Goal: Task Accomplishment & Management: Use online tool/utility

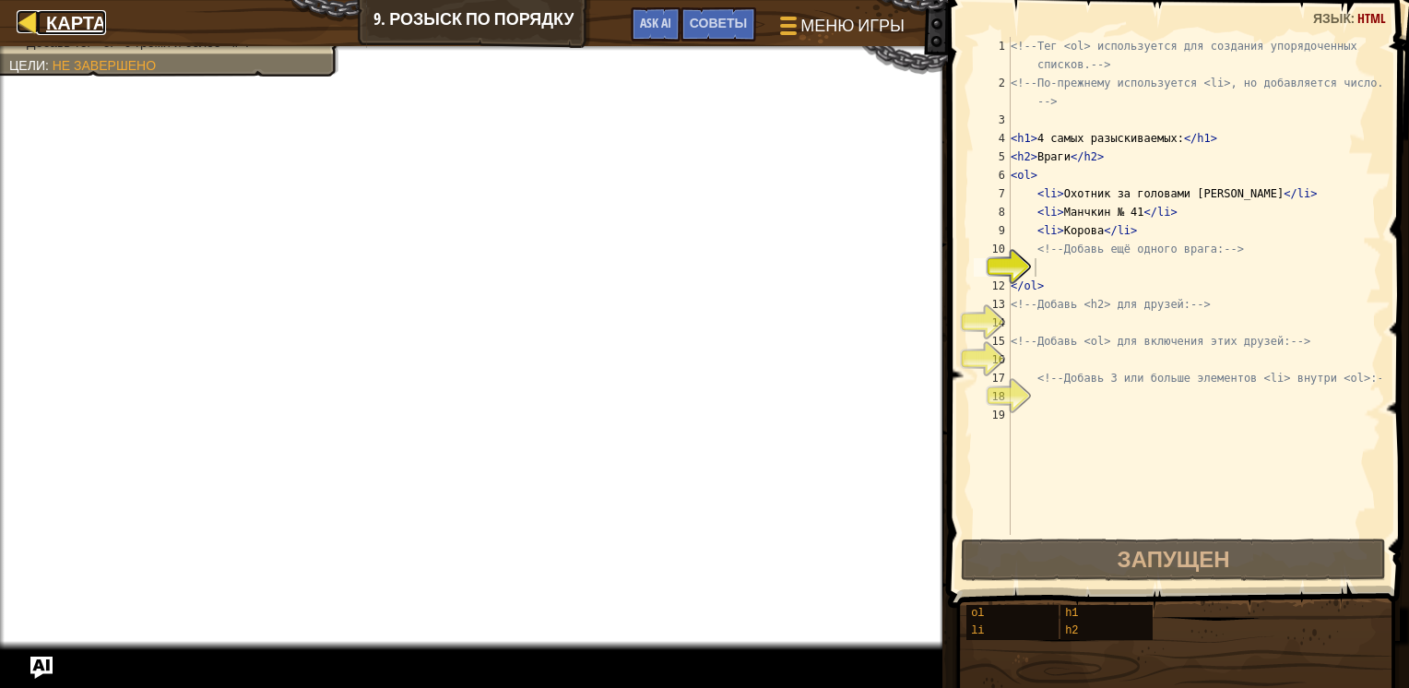
click at [41, 18] on link "Карта" at bounding box center [71, 22] width 69 height 25
select select "ru"
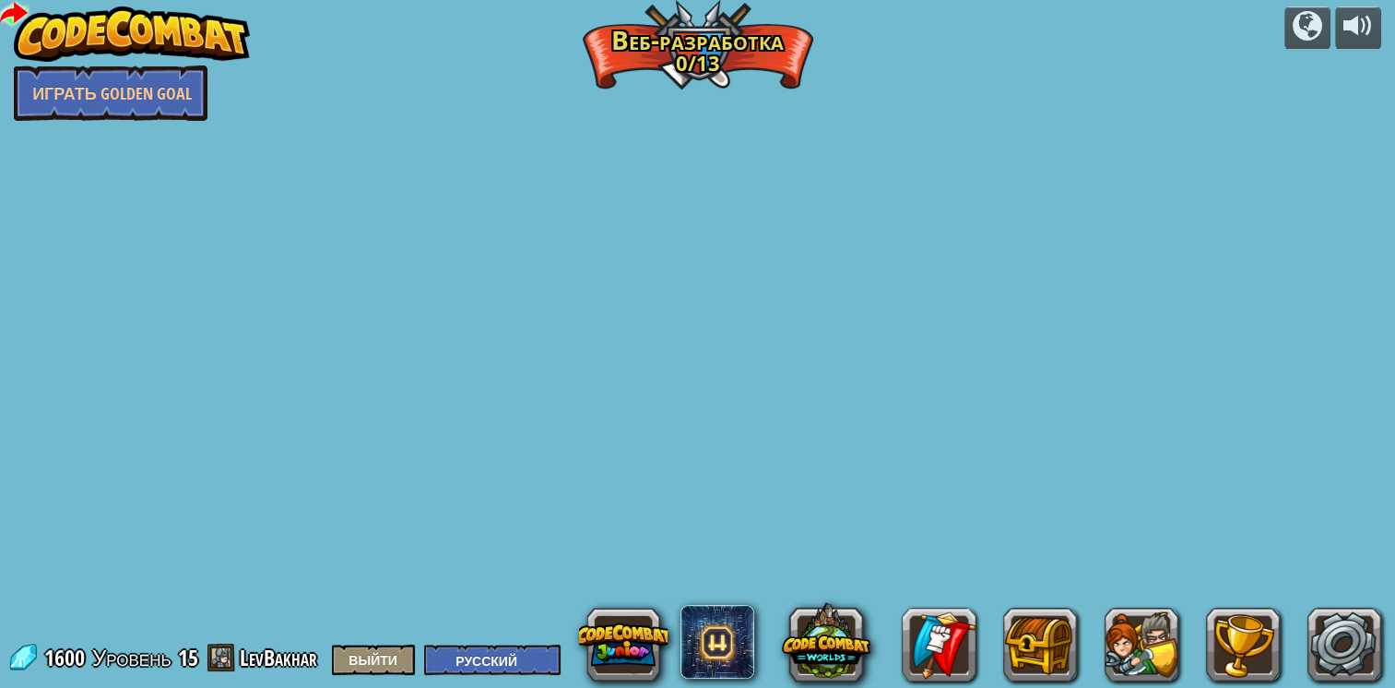
select select "ru"
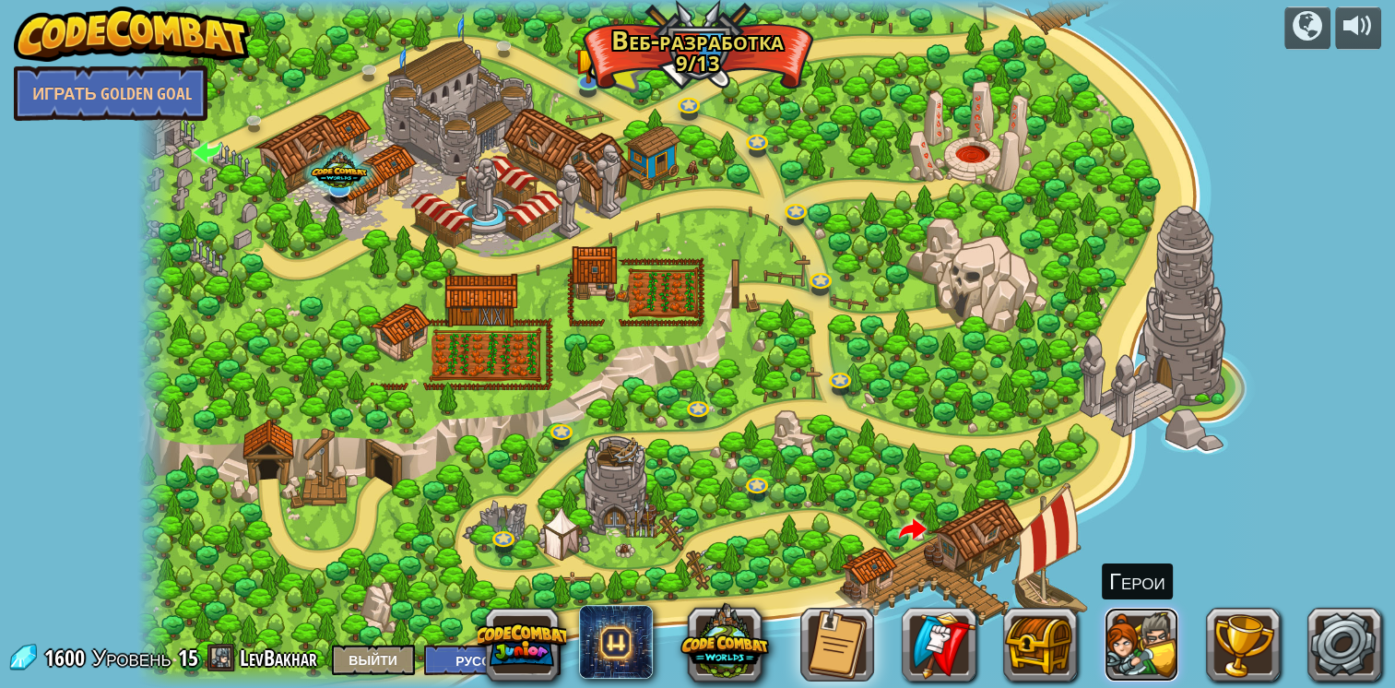
click at [1142, 654] on button at bounding box center [1142, 645] width 74 height 74
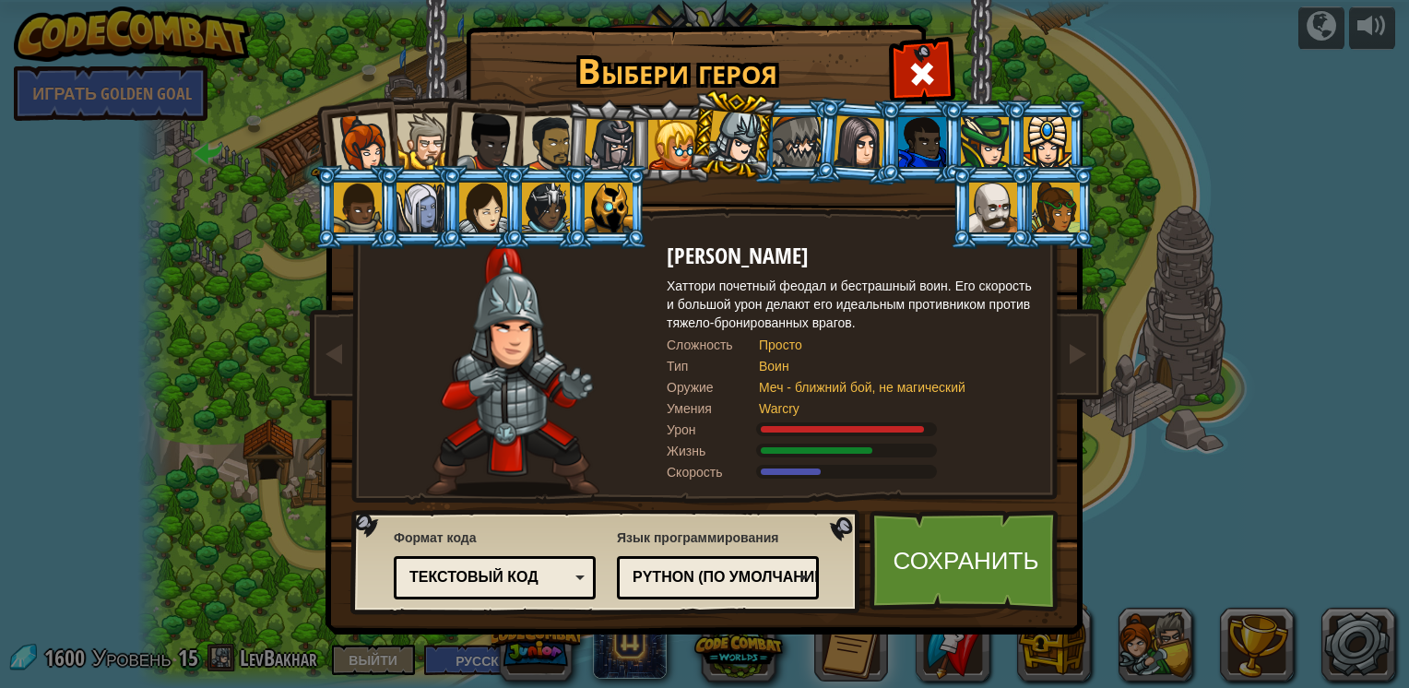
click at [536, 570] on div "Текстовый код" at bounding box center [488, 577] width 159 height 21
click at [532, 543] on div "Формат кода Текстовый код [GEOGRAPHIC_DATA] и код Блоки Блоки (иконки) Текстовы…" at bounding box center [495, 564] width 202 height 80
click at [717, 574] on div "Python (По умолчанию)" at bounding box center [711, 577] width 159 height 21
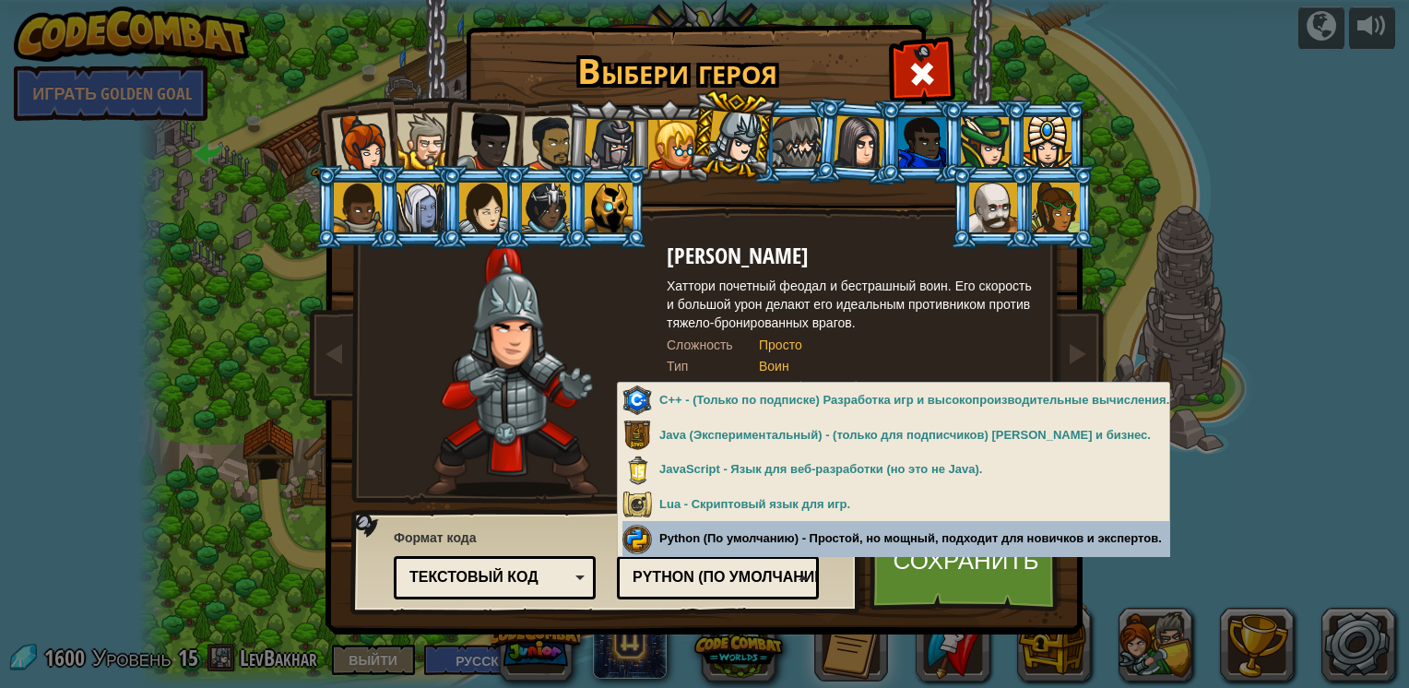
click at [783, 544] on div "Язык программирования Python (По умолчанию) JavaScript Lua C++ Java (Эксперимен…" at bounding box center [718, 562] width 202 height 76
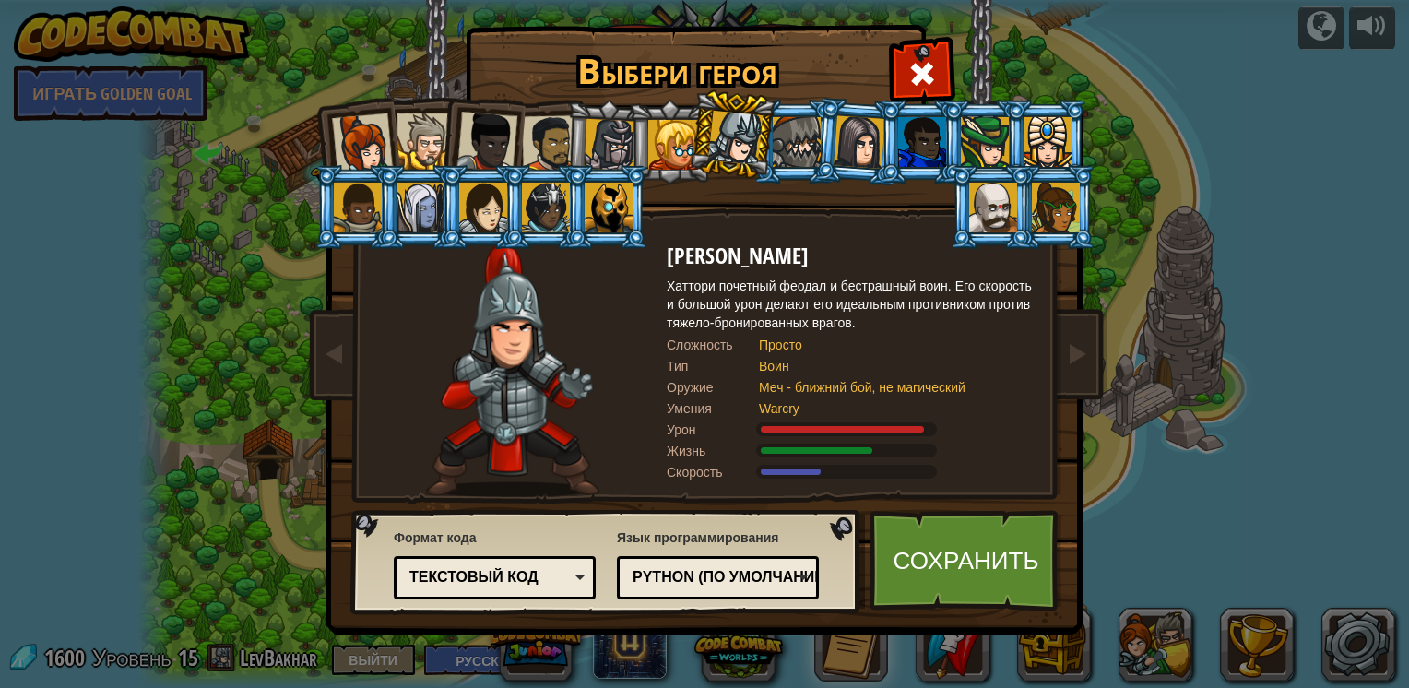
click at [363, 159] on div at bounding box center [362, 143] width 61 height 61
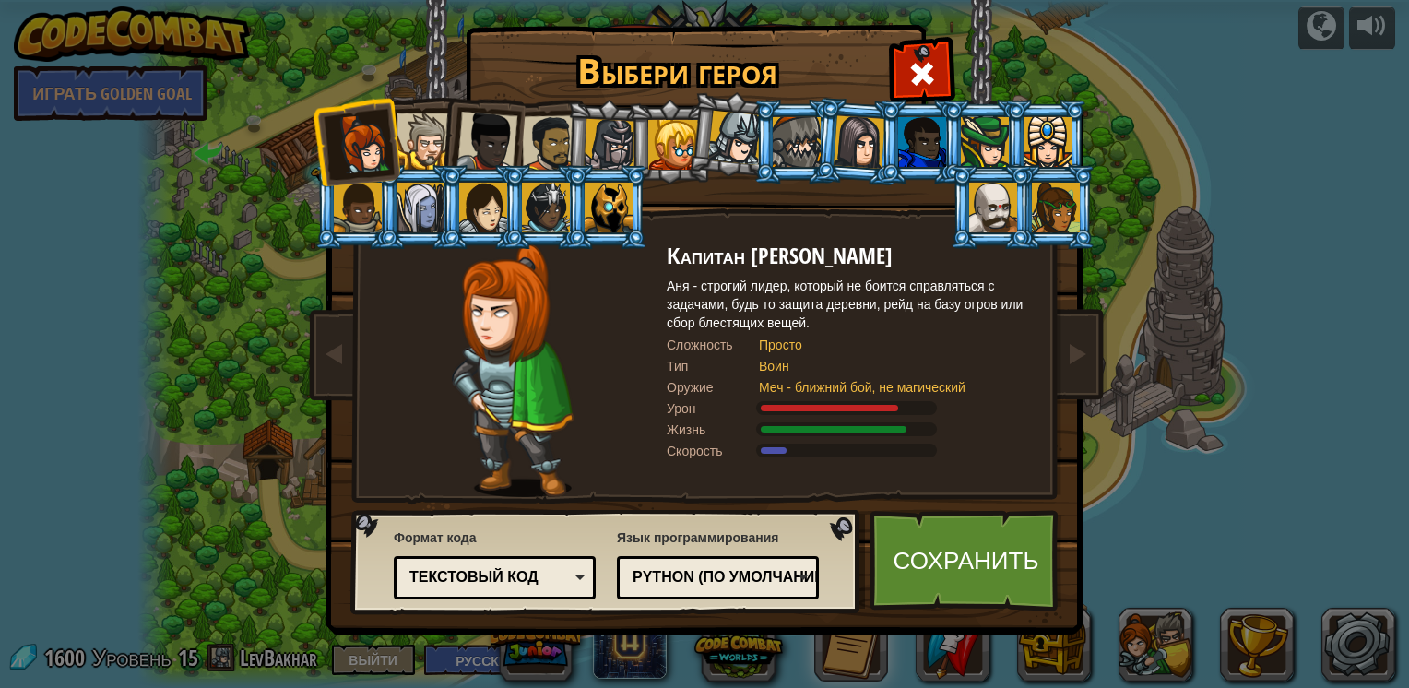
click at [419, 124] on div at bounding box center [424, 141] width 56 height 56
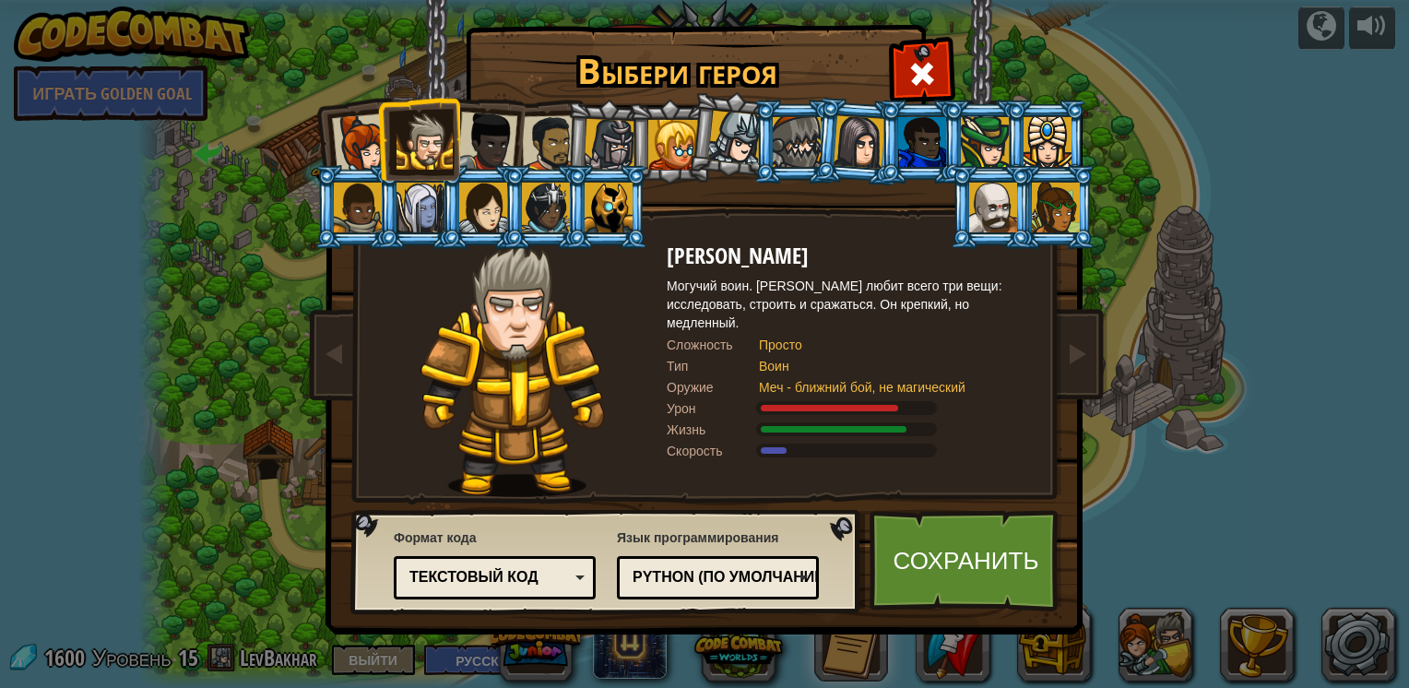
click at [357, 143] on div at bounding box center [362, 143] width 61 height 61
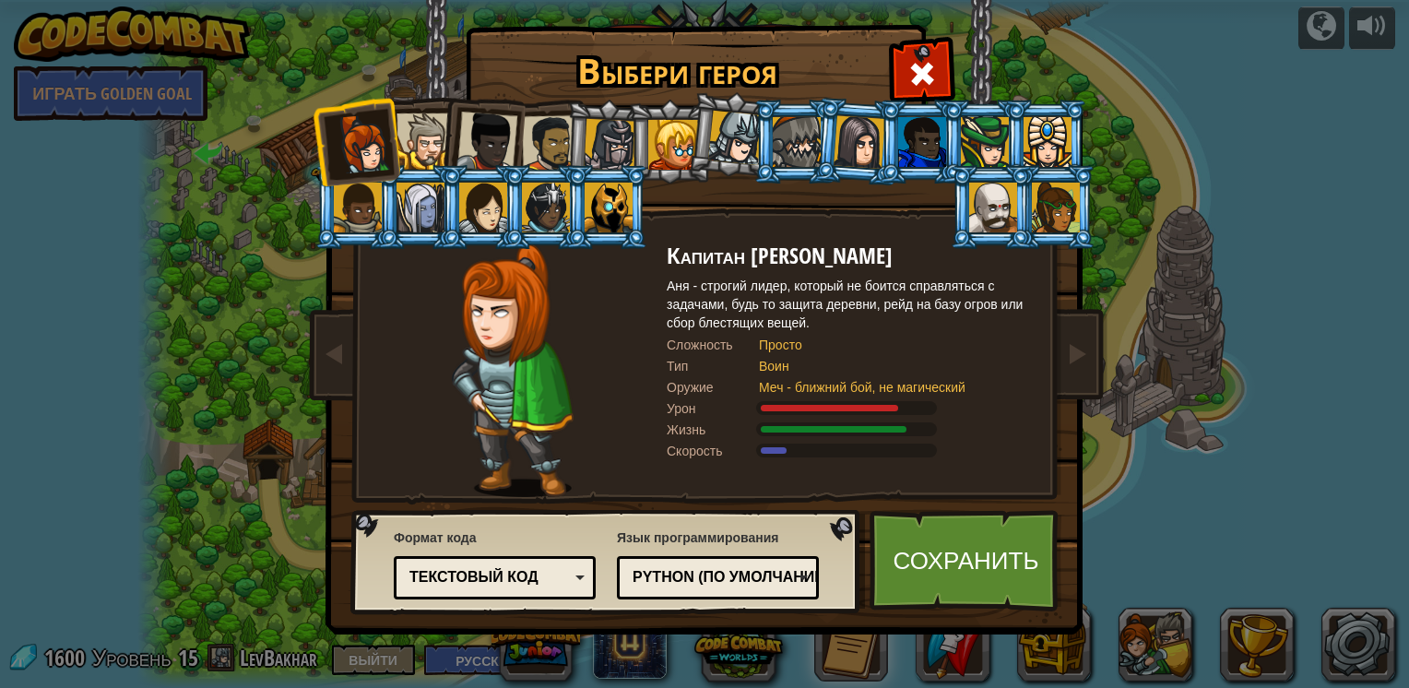
drag, startPoint x: 1004, startPoint y: 186, endPoint x: 988, endPoint y: 190, distance: 16.1
click at [1003, 186] on div at bounding box center [993, 208] width 48 height 50
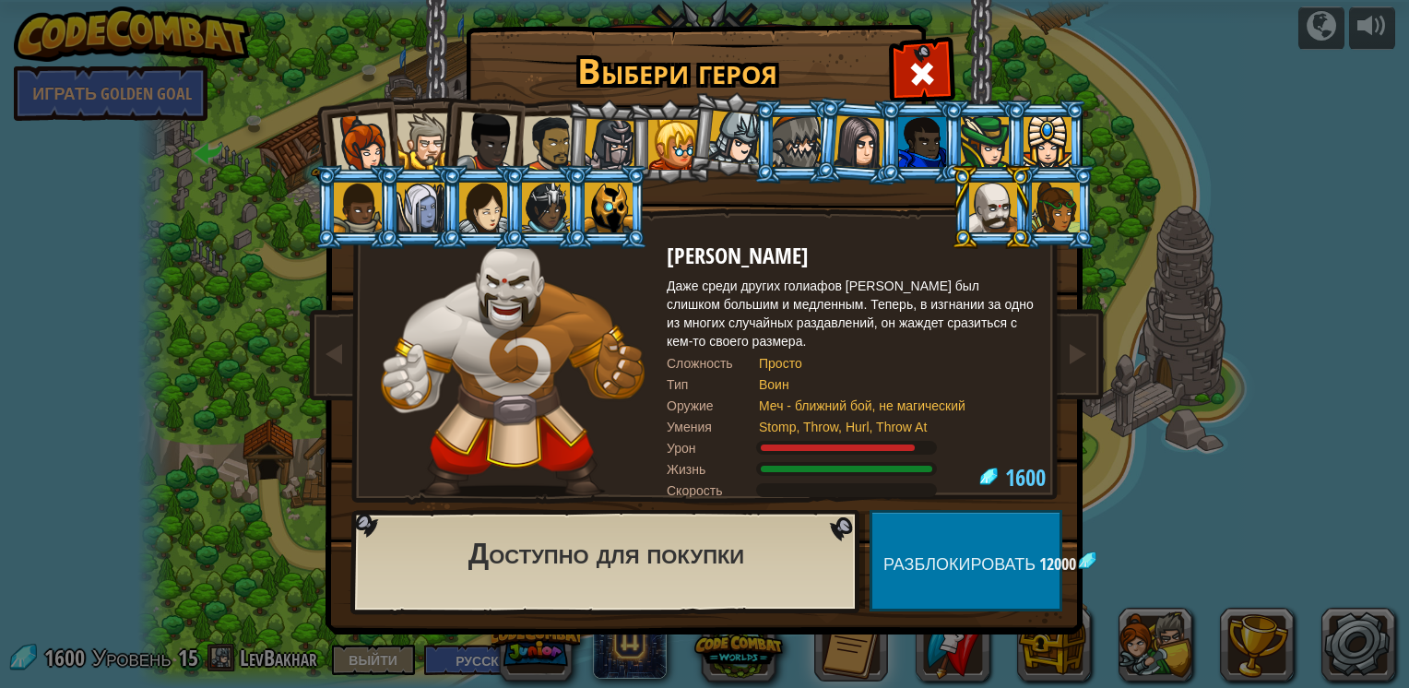
drag, startPoint x: 956, startPoint y: 175, endPoint x: 1016, endPoint y: 200, distance: 64.9
click at [966, 176] on li at bounding box center [991, 207] width 83 height 84
click at [1031, 202] on li at bounding box center [991, 207] width 83 height 84
click at [1046, 202] on div at bounding box center [1056, 208] width 48 height 50
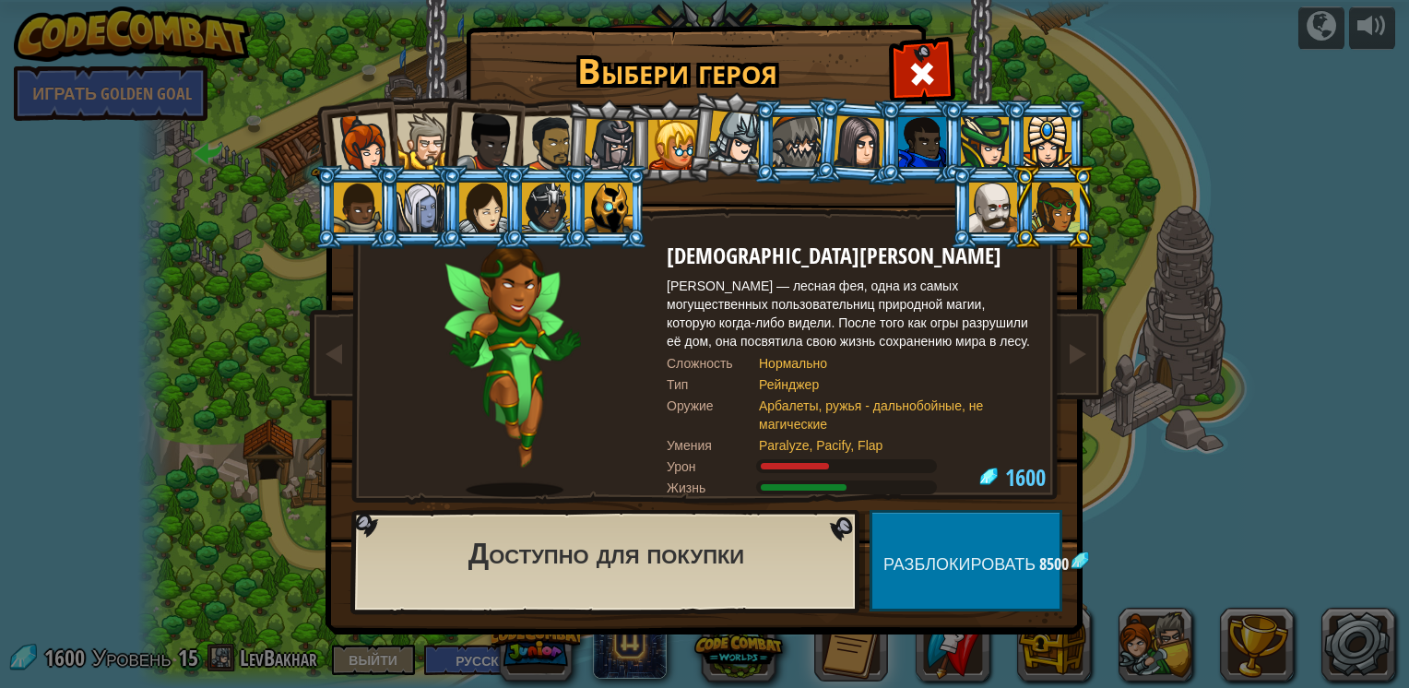
click at [603, 207] on div at bounding box center [609, 208] width 48 height 50
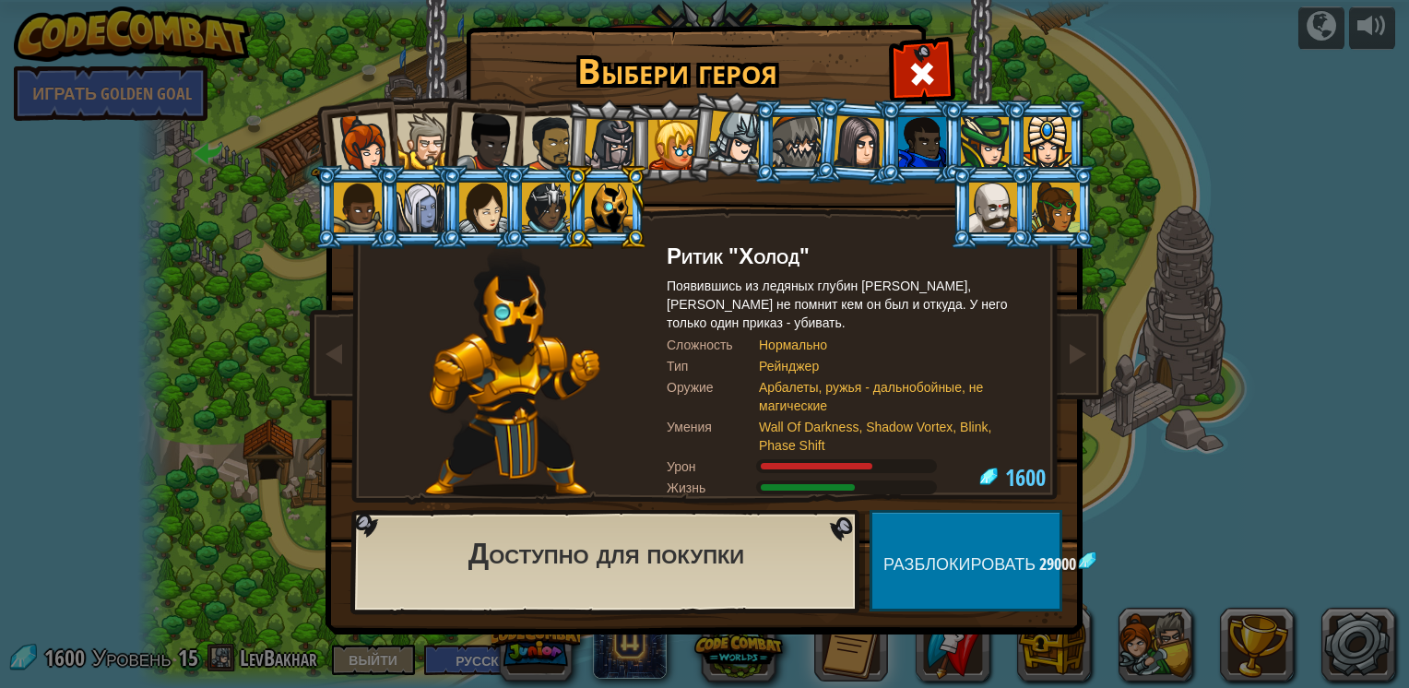
click at [1236, 222] on div "Выбери героя 1600 Капитан [PERSON_NAME] [PERSON_NAME] - строгий лидер, который …" at bounding box center [704, 344] width 1409 height 688
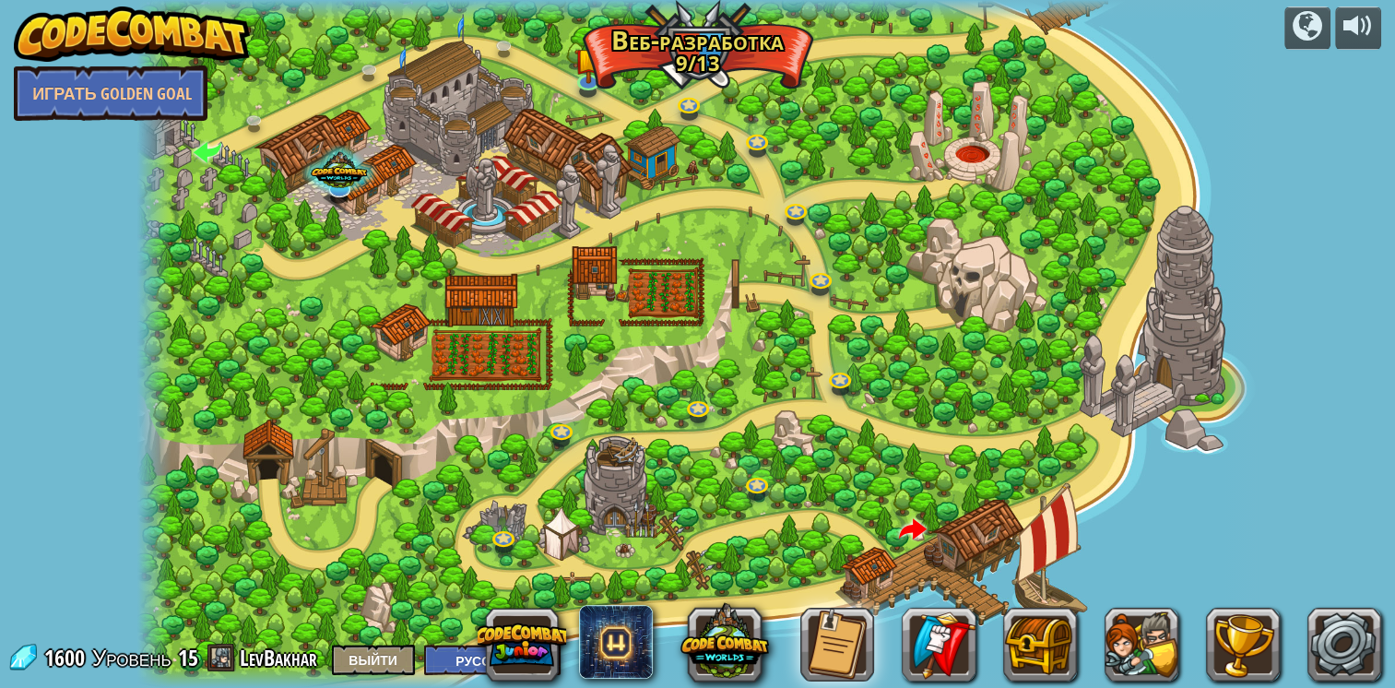
click at [175, 42] on img at bounding box center [132, 33] width 236 height 55
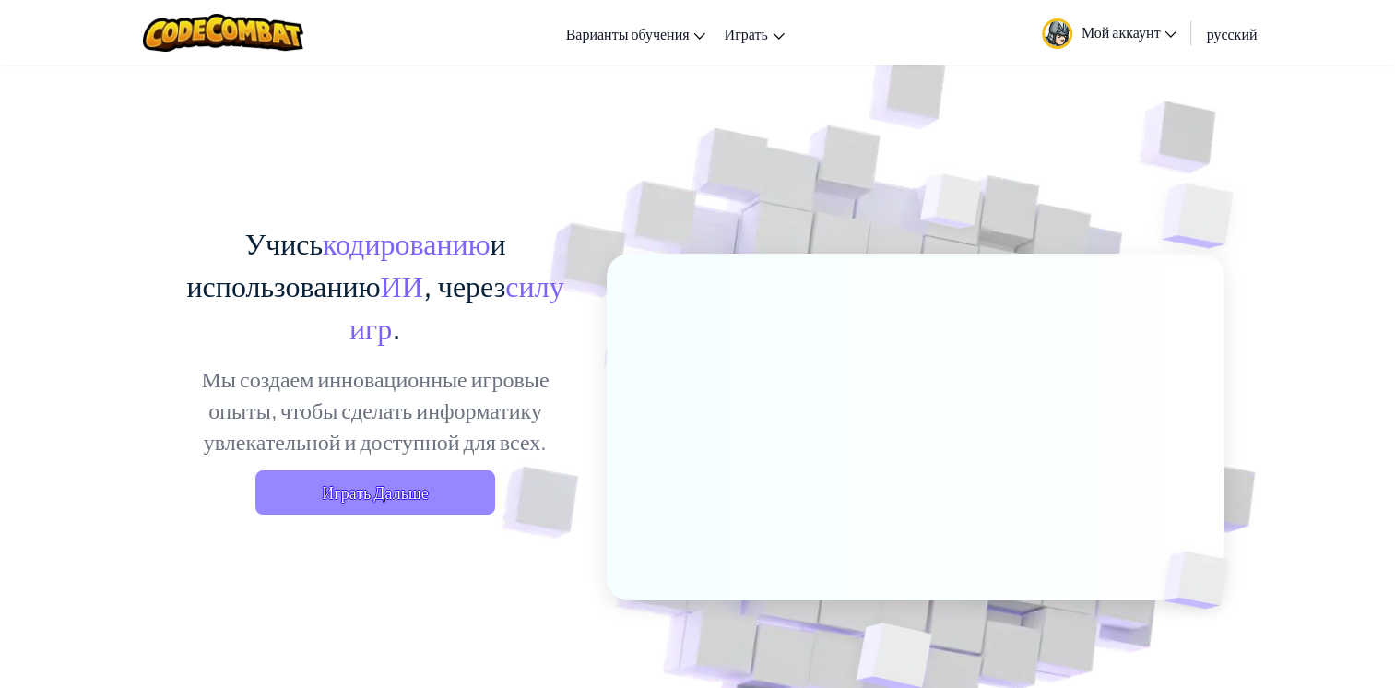
click at [394, 502] on span "Играть Дальше" at bounding box center [375, 492] width 240 height 44
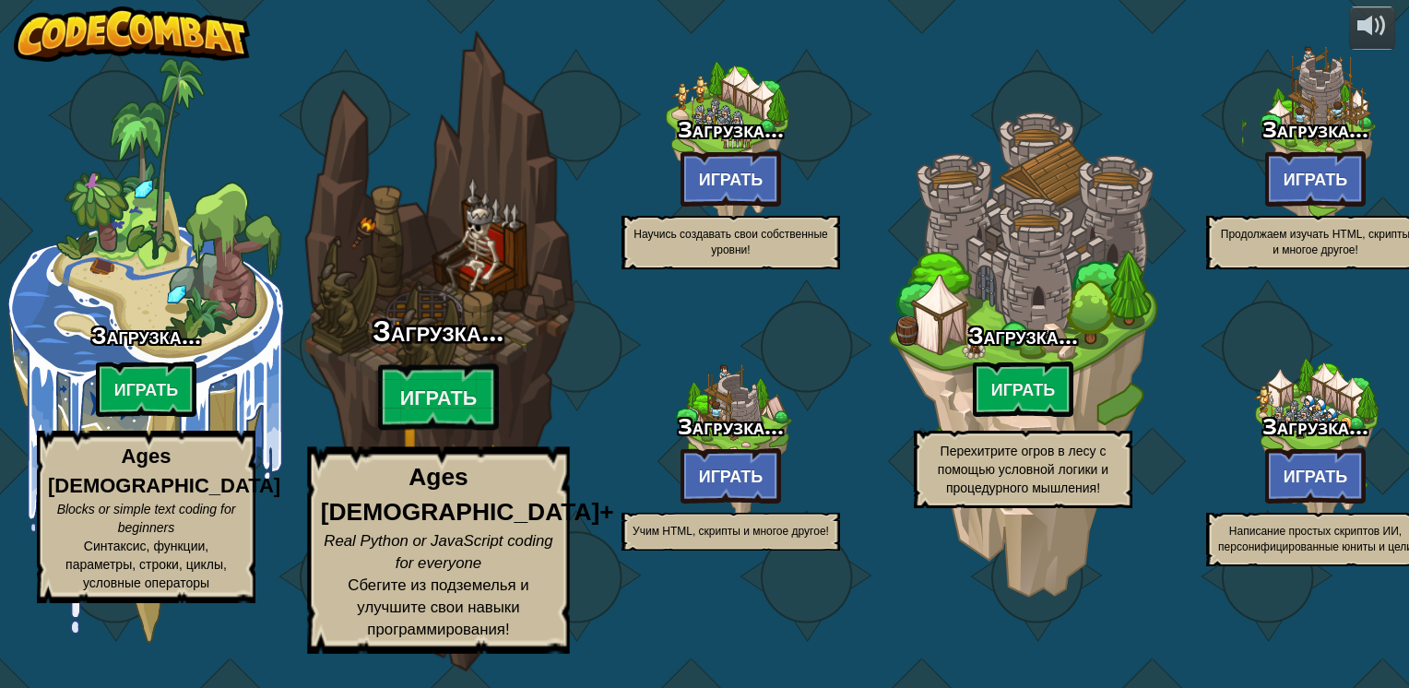
select select "ru"
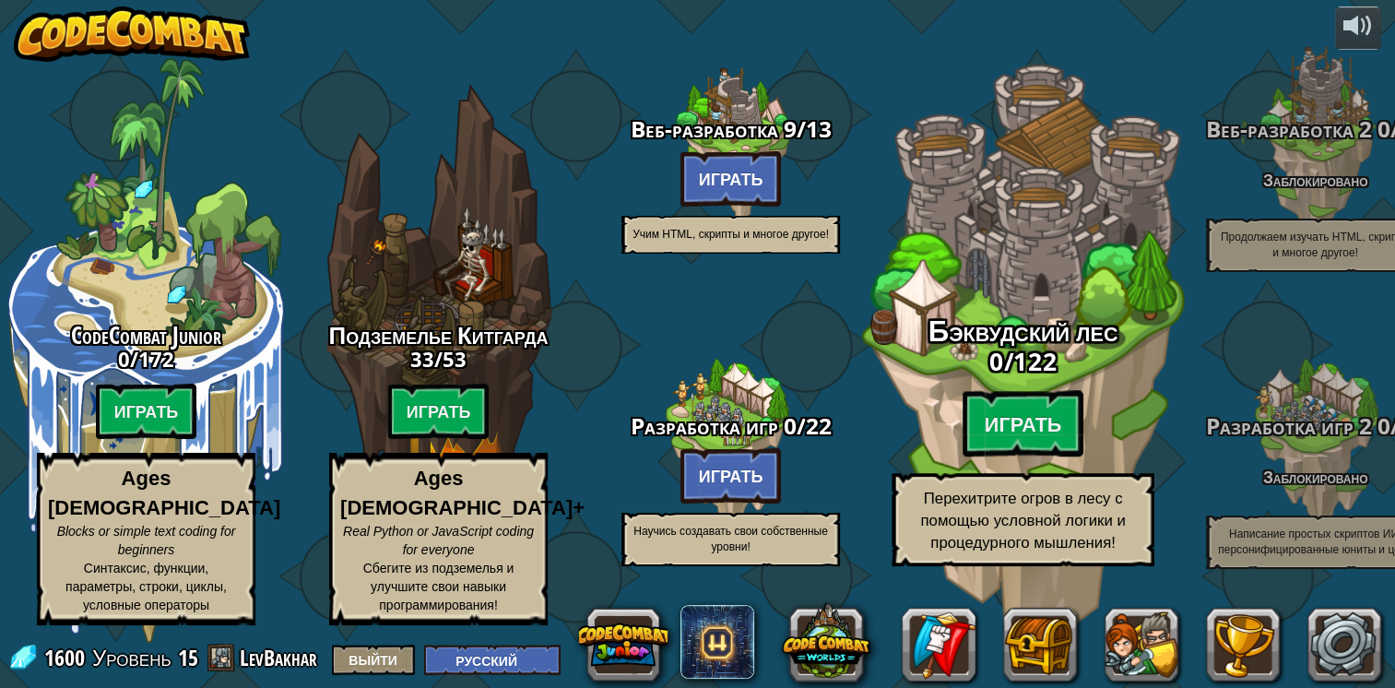
drag, startPoint x: 1097, startPoint y: 402, endPoint x: 958, endPoint y: 383, distance: 140.6
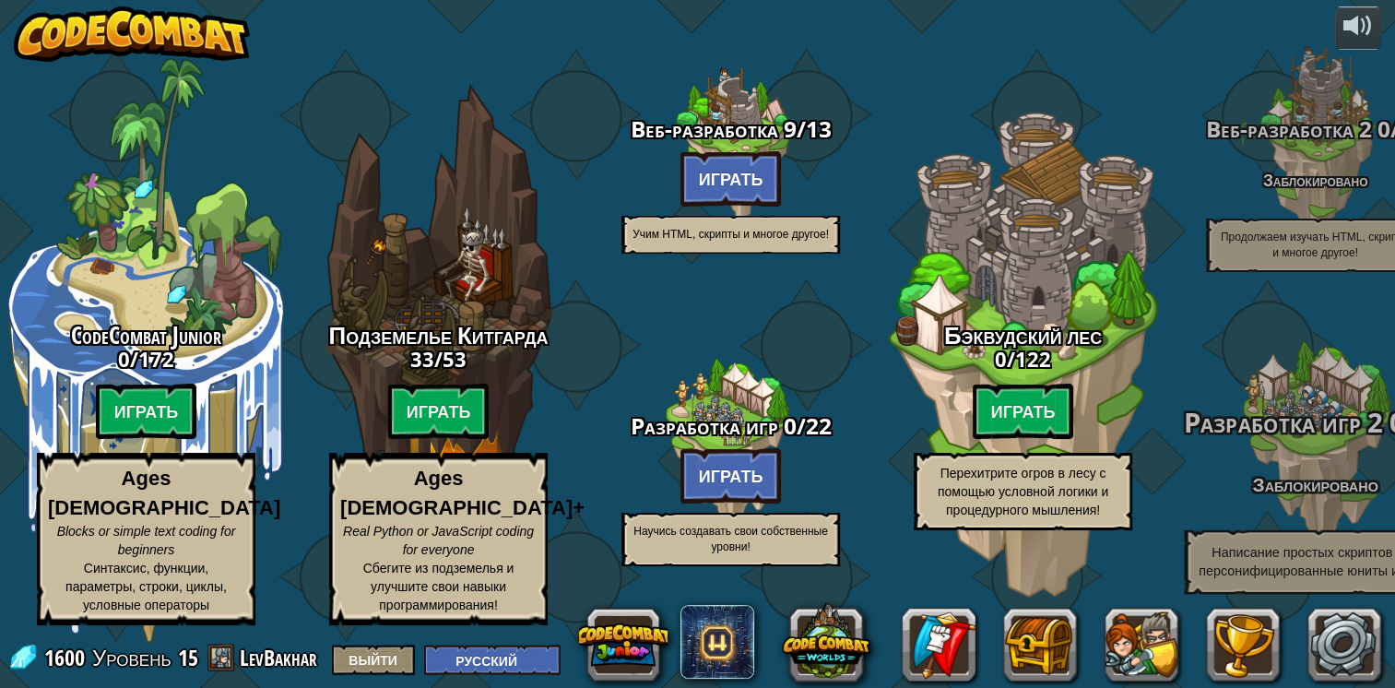
drag, startPoint x: 958, startPoint y: 383, endPoint x: 1170, endPoint y: 465, distance: 227.4
click at [1170, 465] on div "CodeCombat Junior 0 / 172 Играть Ages [DEMOGRAPHIC_DATA] Blocks or simple text …" at bounding box center [697, 344] width 1395 height 688
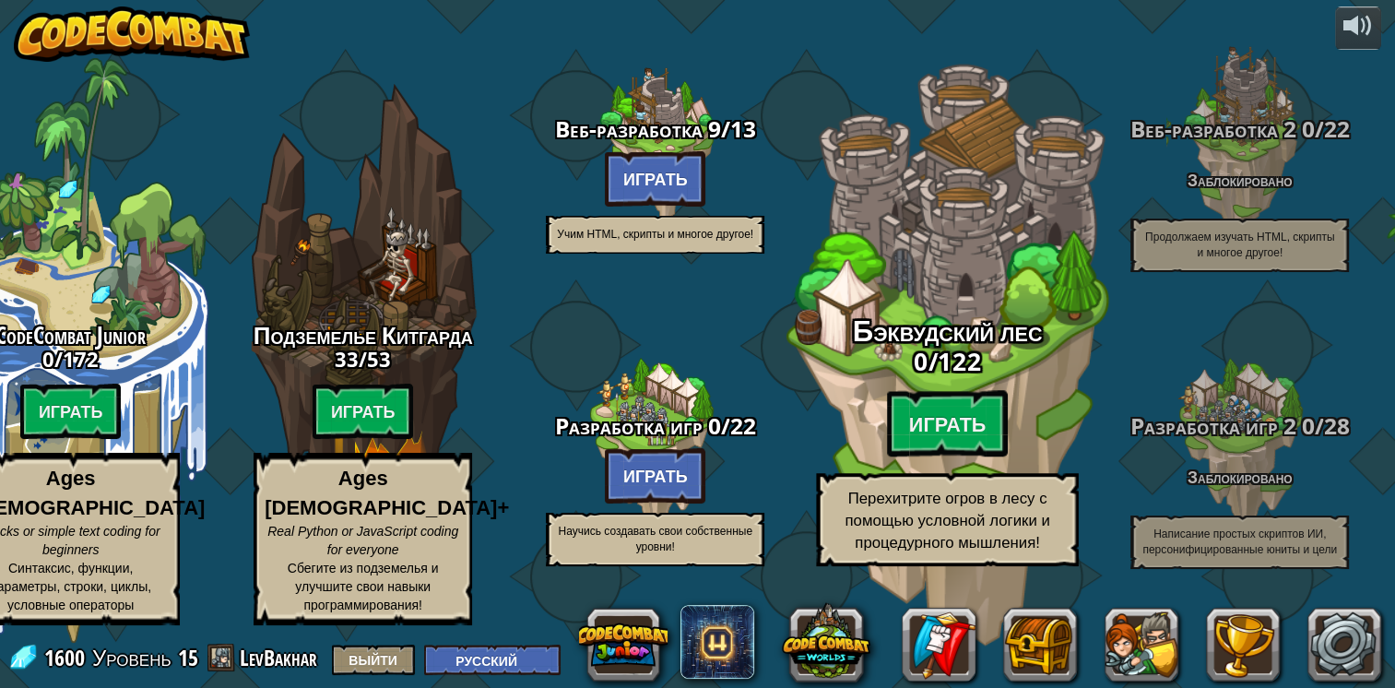
drag, startPoint x: 918, startPoint y: 301, endPoint x: 1044, endPoint y: 337, distance: 130.4
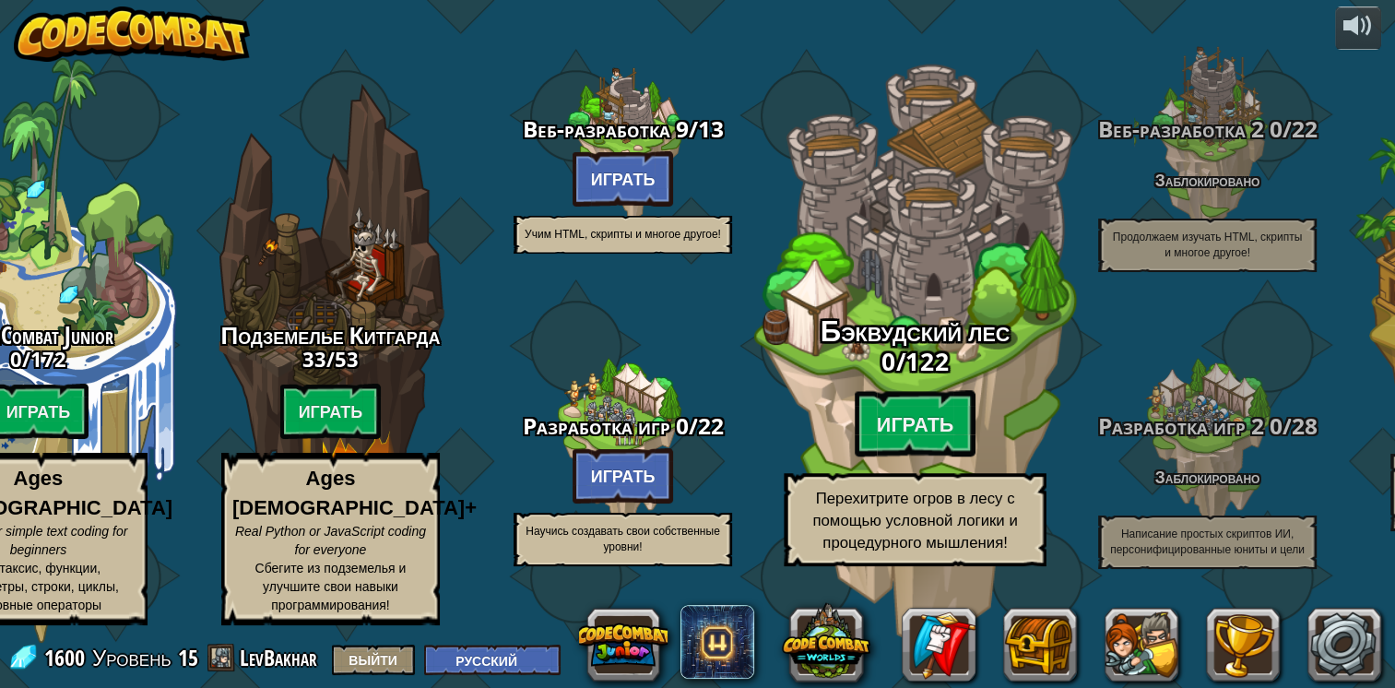
drag, startPoint x: 1135, startPoint y: 348, endPoint x: 1013, endPoint y: 350, distance: 121.7
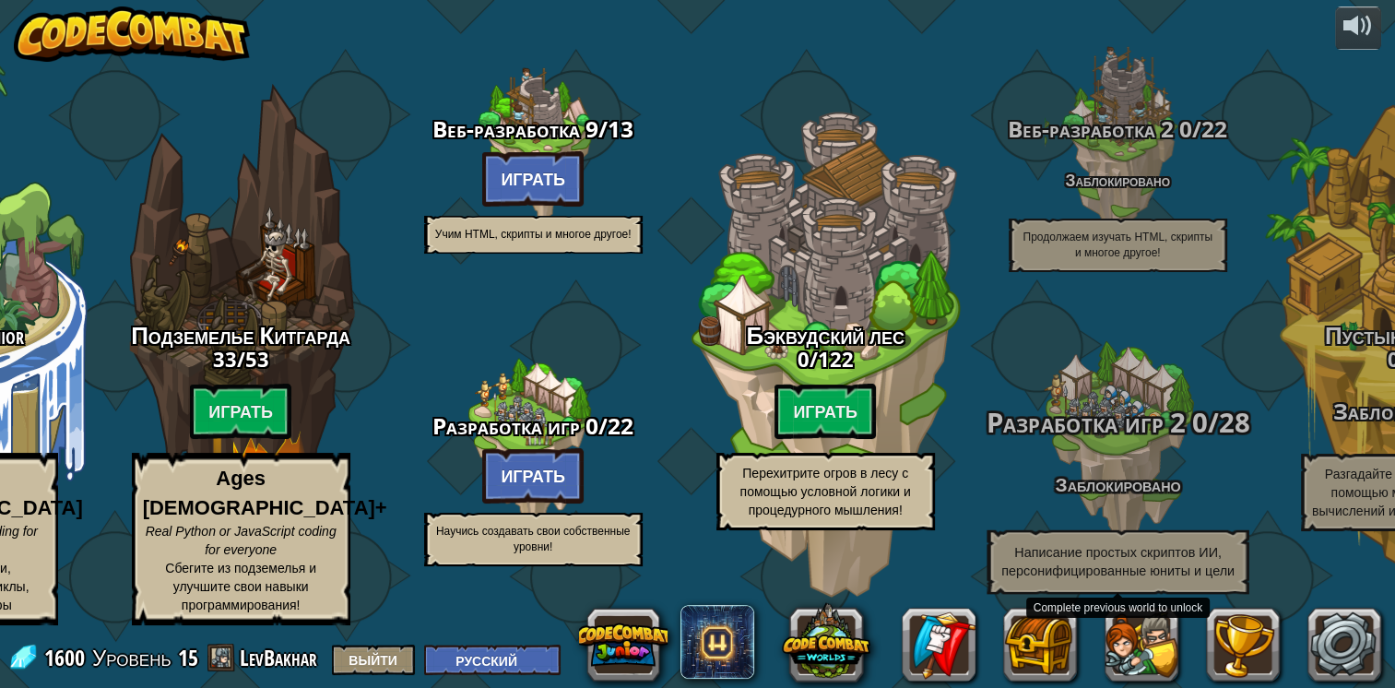
drag, startPoint x: 1013, startPoint y: 350, endPoint x: 1285, endPoint y: 455, distance: 291.6
click at [1285, 455] on div "CodeCombat Junior 0 / 172 Играть Ages [DEMOGRAPHIC_DATA] Blocks or simple text …" at bounding box center [599, 344] width 1592 height 688
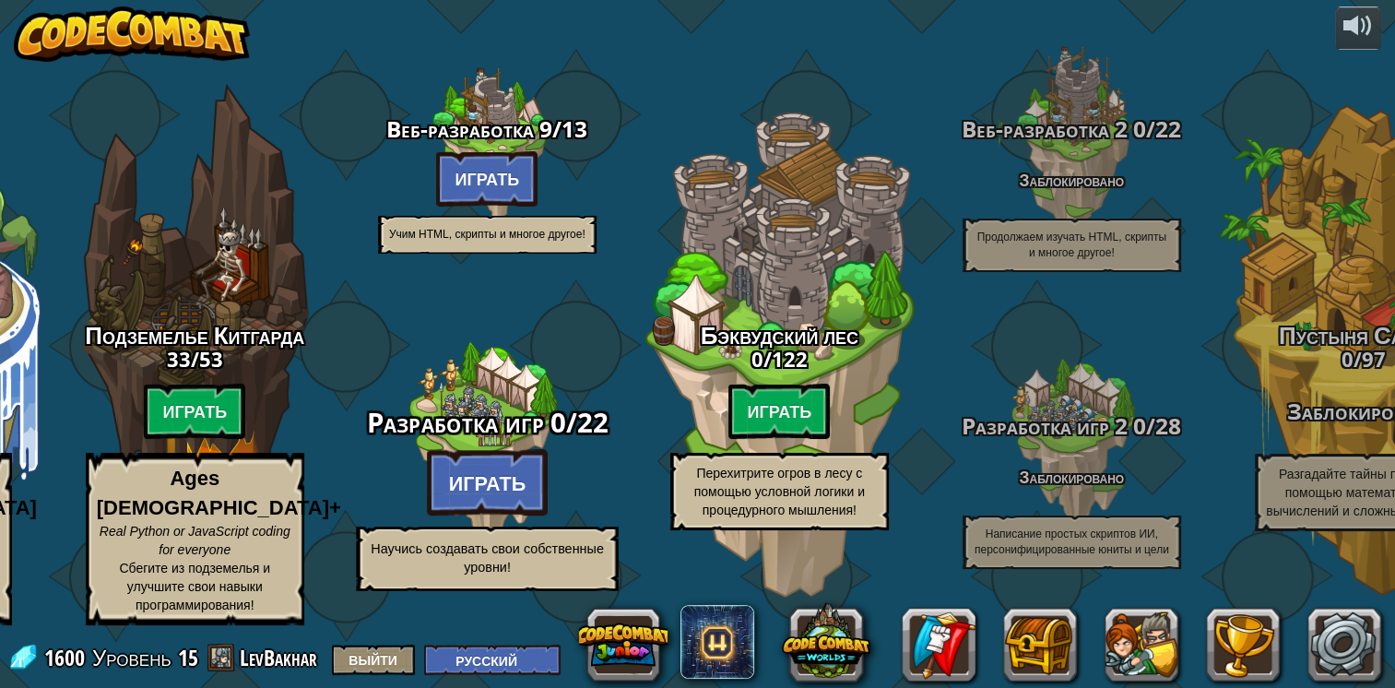
click at [481, 496] on btn "Играть" at bounding box center [487, 482] width 122 height 66
select select "ru"
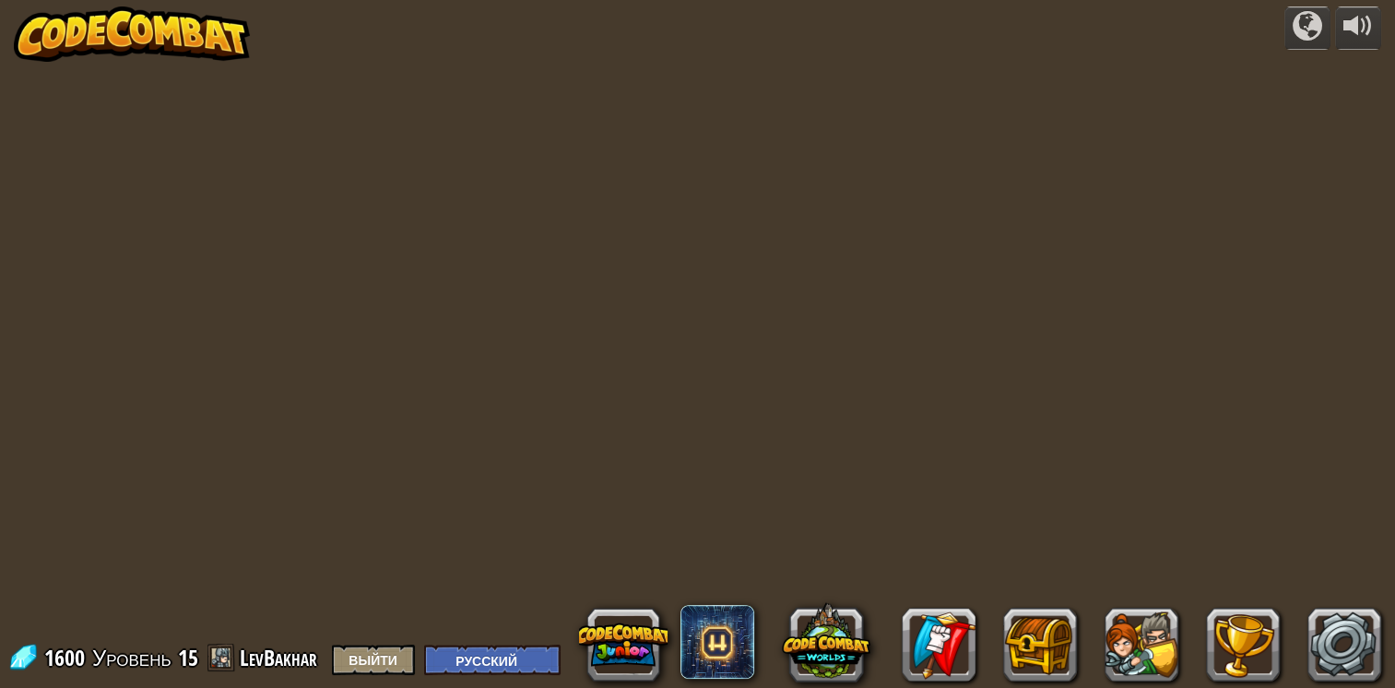
select select "ru"
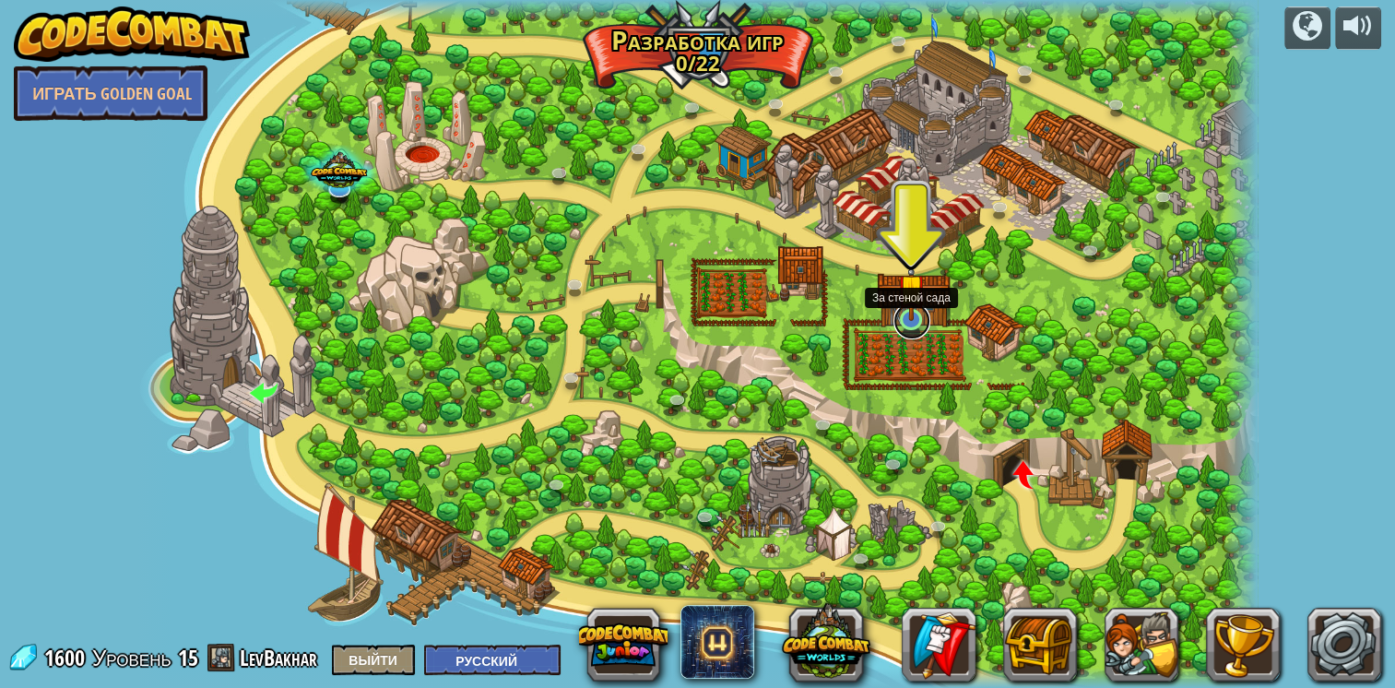
click at [918, 322] on link at bounding box center [911, 320] width 37 height 37
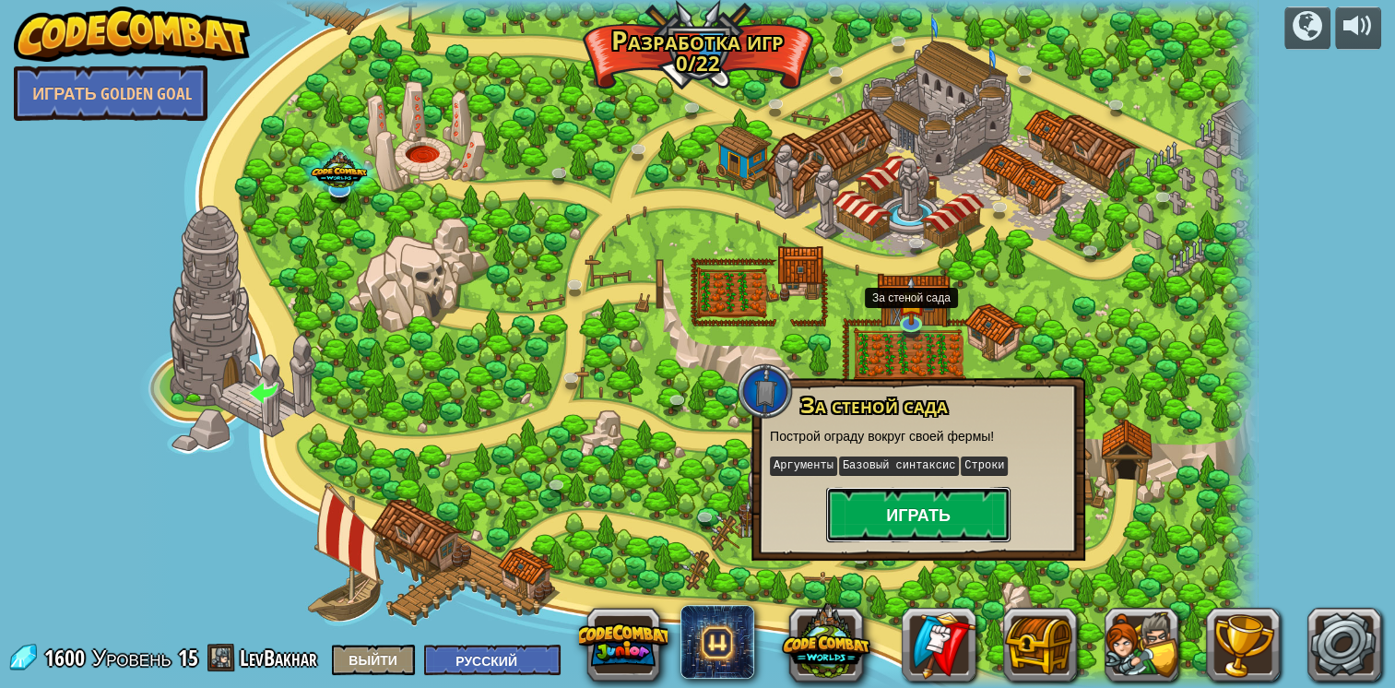
click at [957, 515] on button "Играть" at bounding box center [918, 514] width 184 height 55
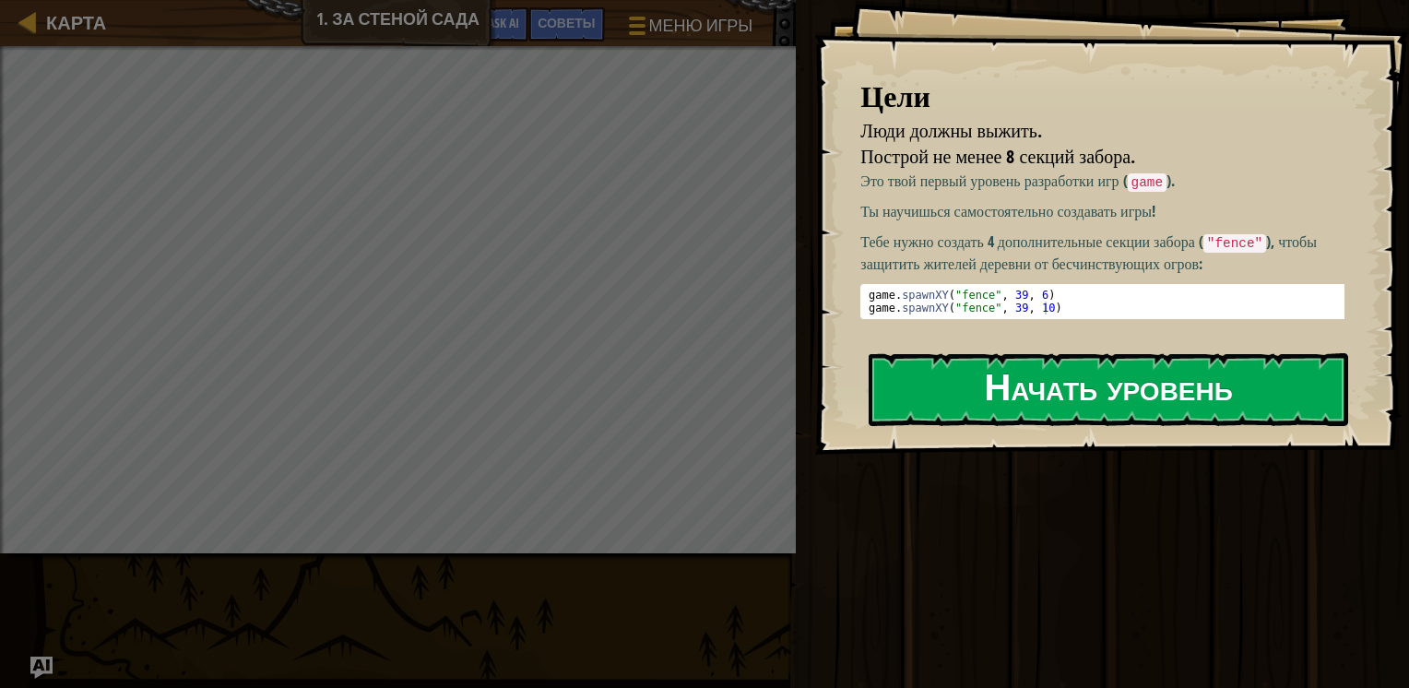
click at [1035, 353] on button "Начать уровень" at bounding box center [1107, 389] width 479 height 73
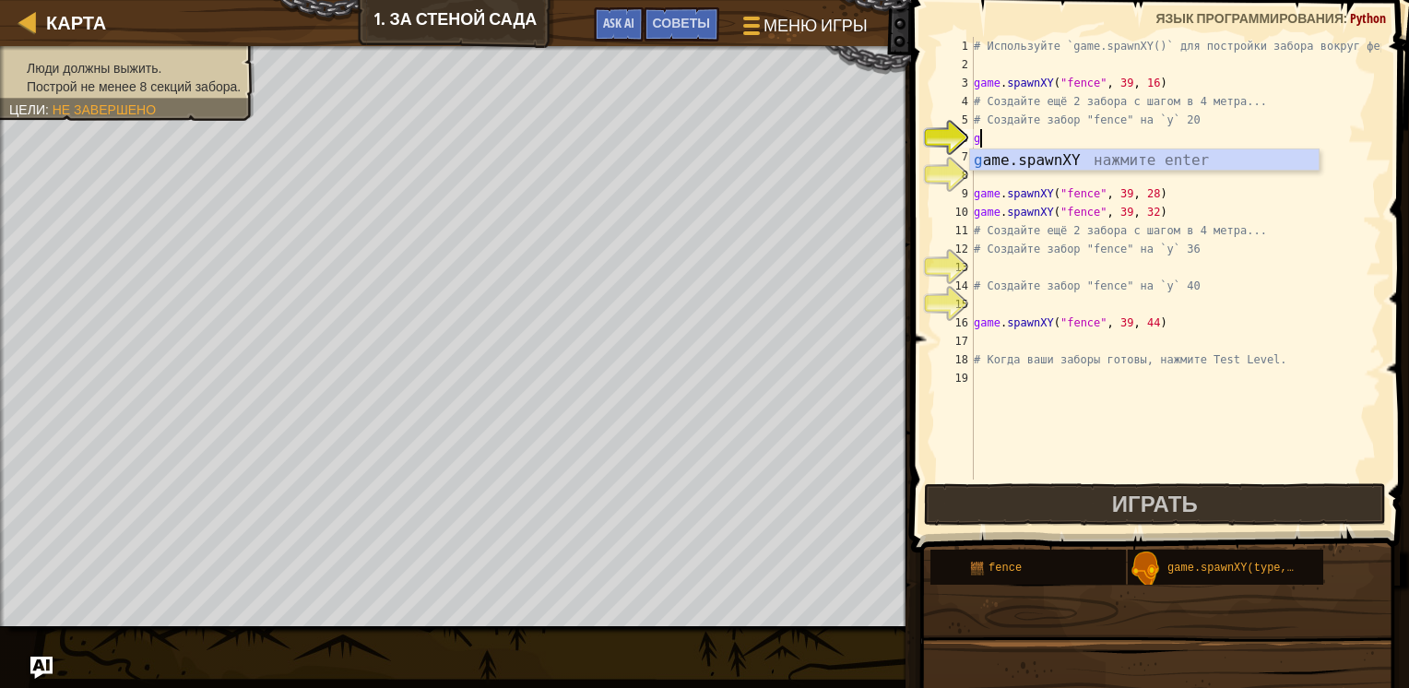
scroll to position [8, 0]
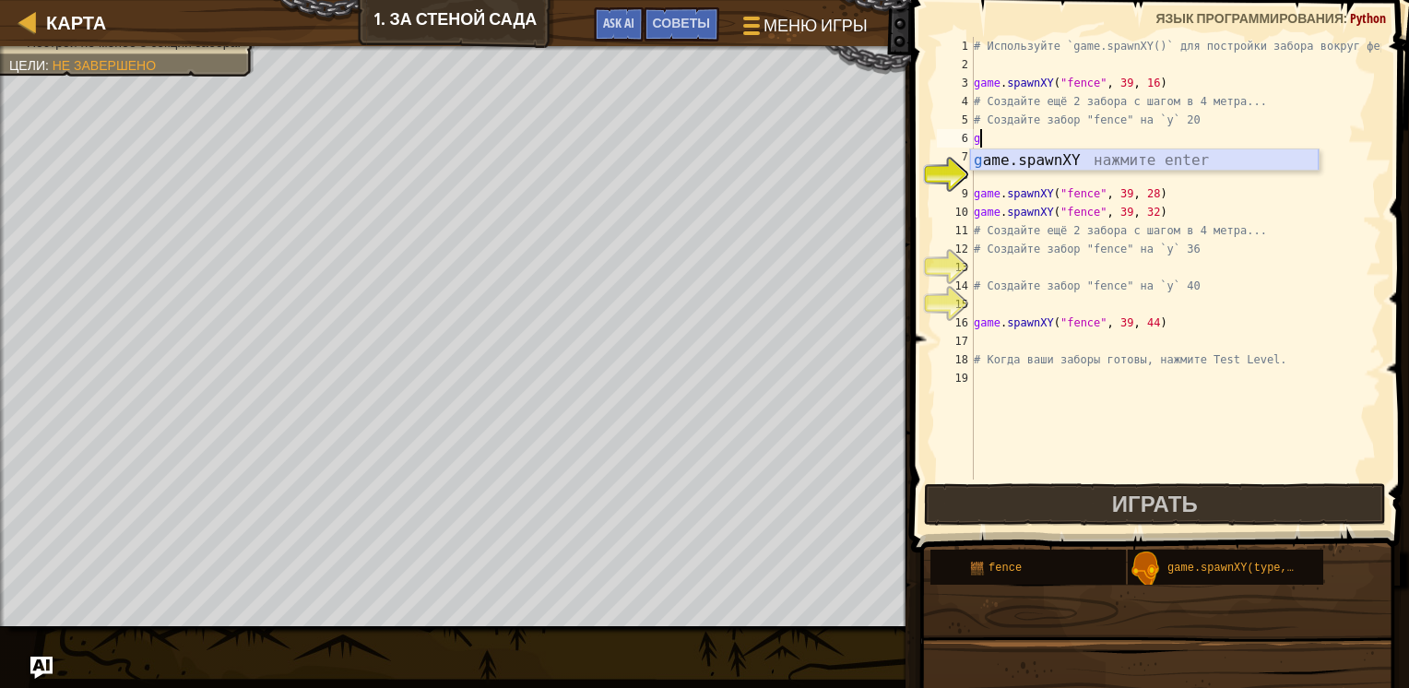
click at [982, 156] on div "g ame.spawnXY нажмите enter" at bounding box center [1144, 182] width 349 height 66
click at [1128, 140] on div "# Используйте `game.spawnXY()` для постройки забора вокруг фермы! game . spawnX…" at bounding box center [1175, 276] width 411 height 479
click at [1144, 139] on div "# Используйте `game.spawnXY()` для постройки забора вокруг фермы! game . spawnX…" at bounding box center [1175, 276] width 411 height 479
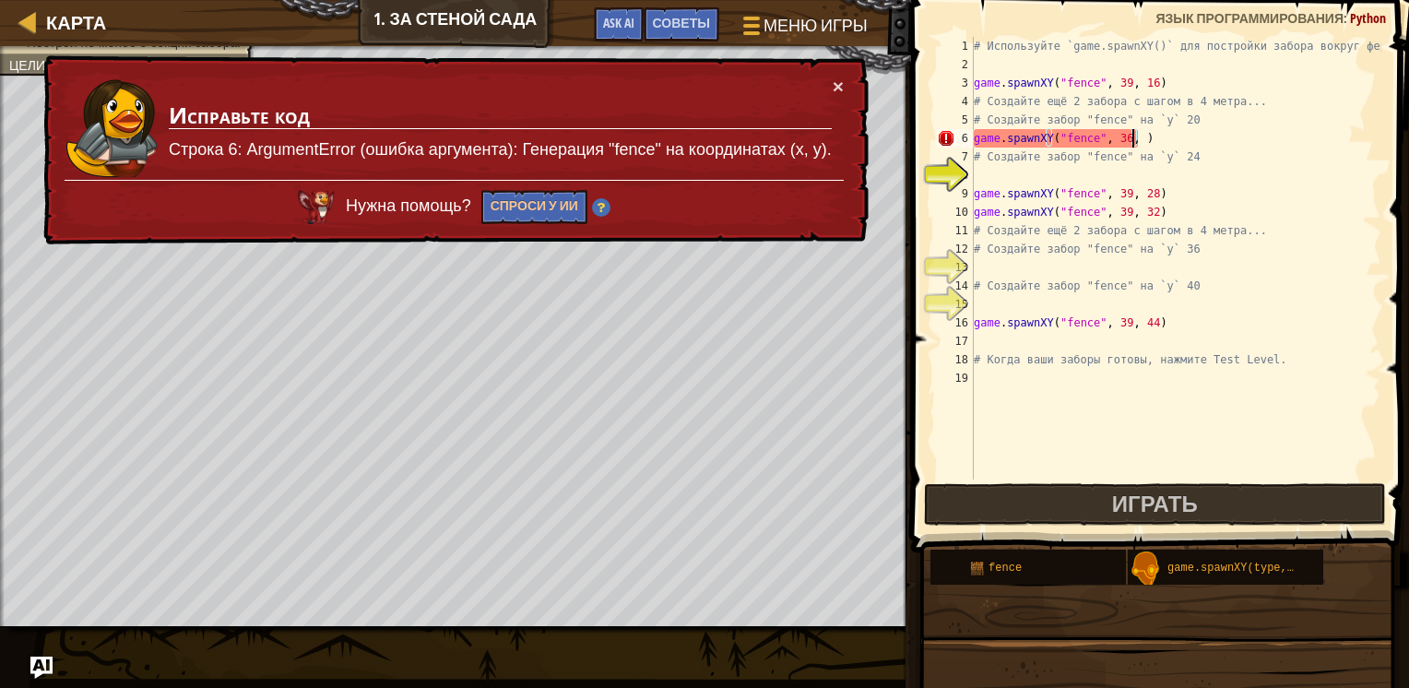
scroll to position [8, 13]
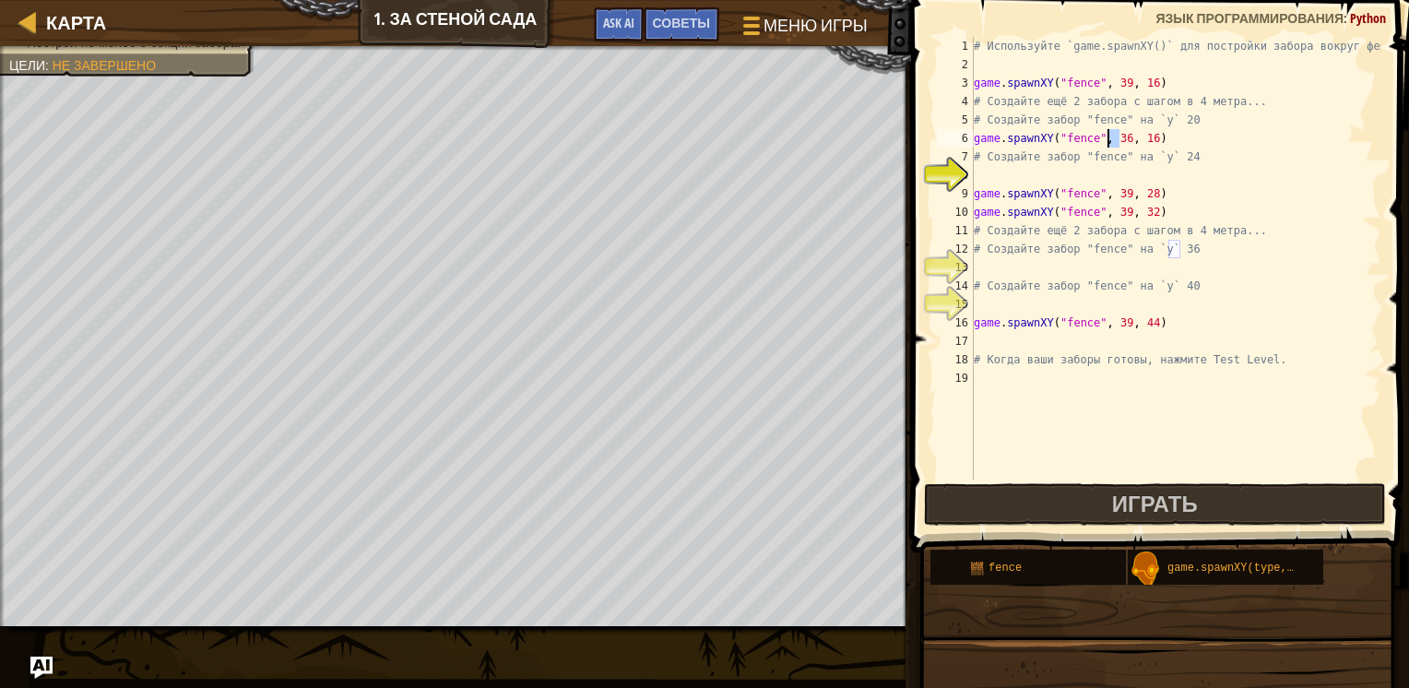
drag, startPoint x: 1120, startPoint y: 138, endPoint x: 1112, endPoint y: 147, distance: 11.7
click at [1109, 147] on div "# Используйте `game.spawnXY()` для постройки забора вокруг фермы! game . spawnX…" at bounding box center [1175, 276] width 411 height 479
click at [1140, 144] on div "# Используйте `game.spawnXY()` для постройки забора вокруг фермы! game . spawnX…" at bounding box center [1175, 276] width 411 height 479
drag, startPoint x: 1143, startPoint y: 139, endPoint x: 1131, endPoint y: 142, distance: 12.3
click at [1131, 142] on div "# Используйте `game.spawnXY()` для постройки забора вокруг фермы! game . spawnX…" at bounding box center [1175, 276] width 411 height 479
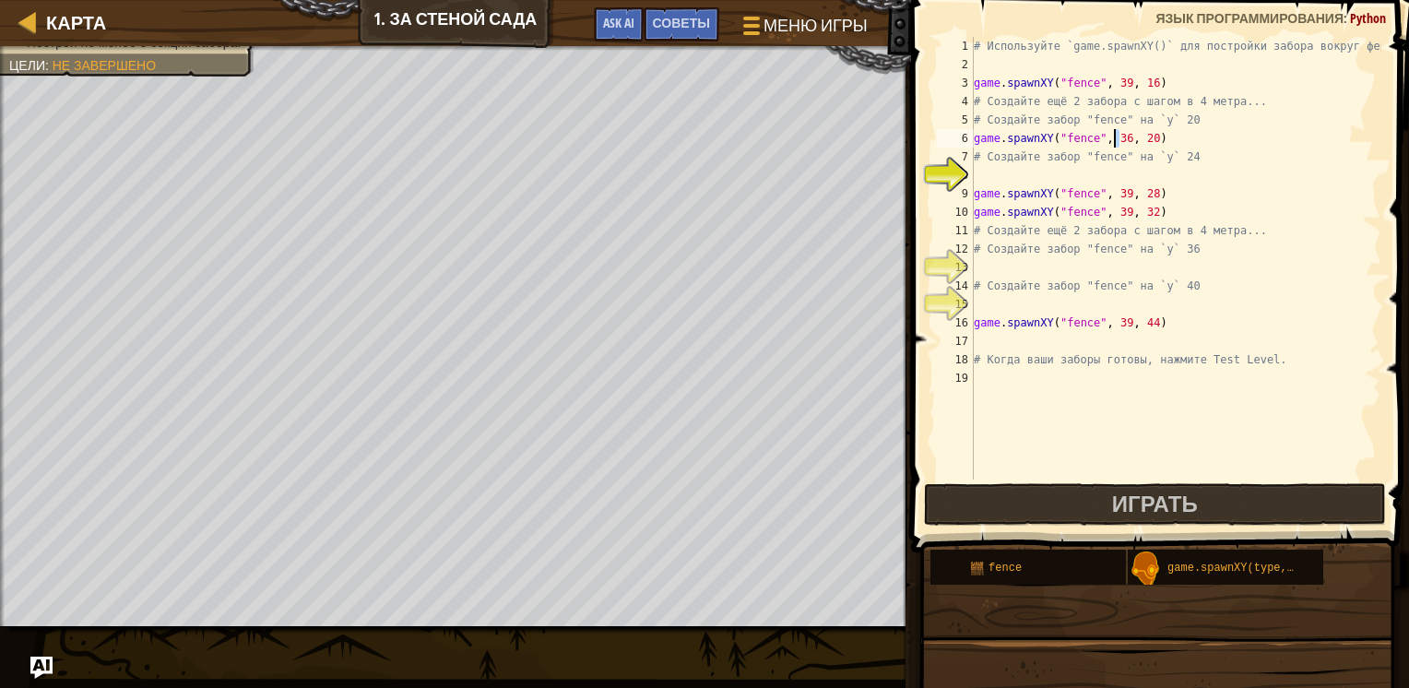
click at [1114, 143] on div "# Используйте `game.spawnXY()` для постройки забора вокруг фермы! game . spawnX…" at bounding box center [1175, 276] width 411 height 479
type textarea "game.spawnXY("fence", 39, 20)"
click at [975, 174] on div "# Используйте `game.spawnXY()` для постройки забора вокруг фермы! game . spawnX…" at bounding box center [1175, 276] width 411 height 479
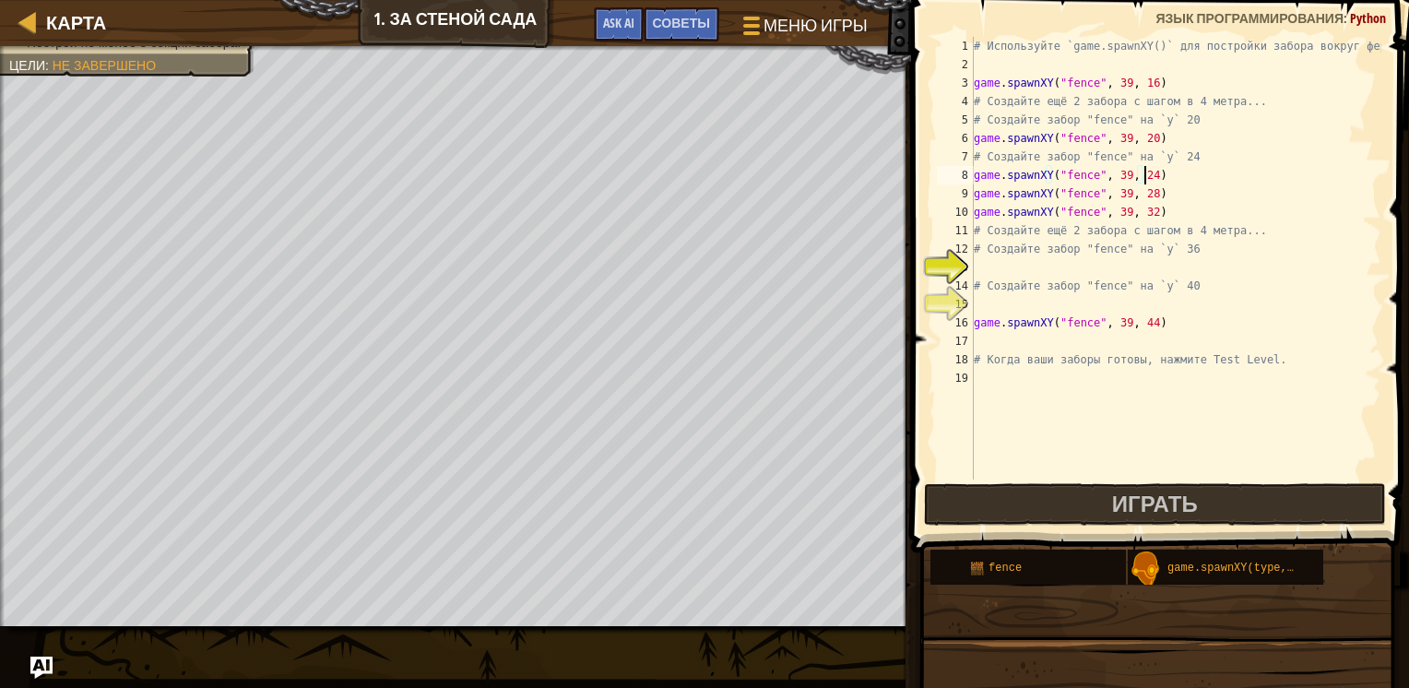
type textarea "game.spawnXY("fence", 39, 24)"
click at [989, 267] on div "# Используйте `game.spawnXY()` для постройки забора вокруг фермы! game . spawnX…" at bounding box center [1175, 276] width 411 height 479
type textarea "# Создайте забор "fence" на `y` 40"
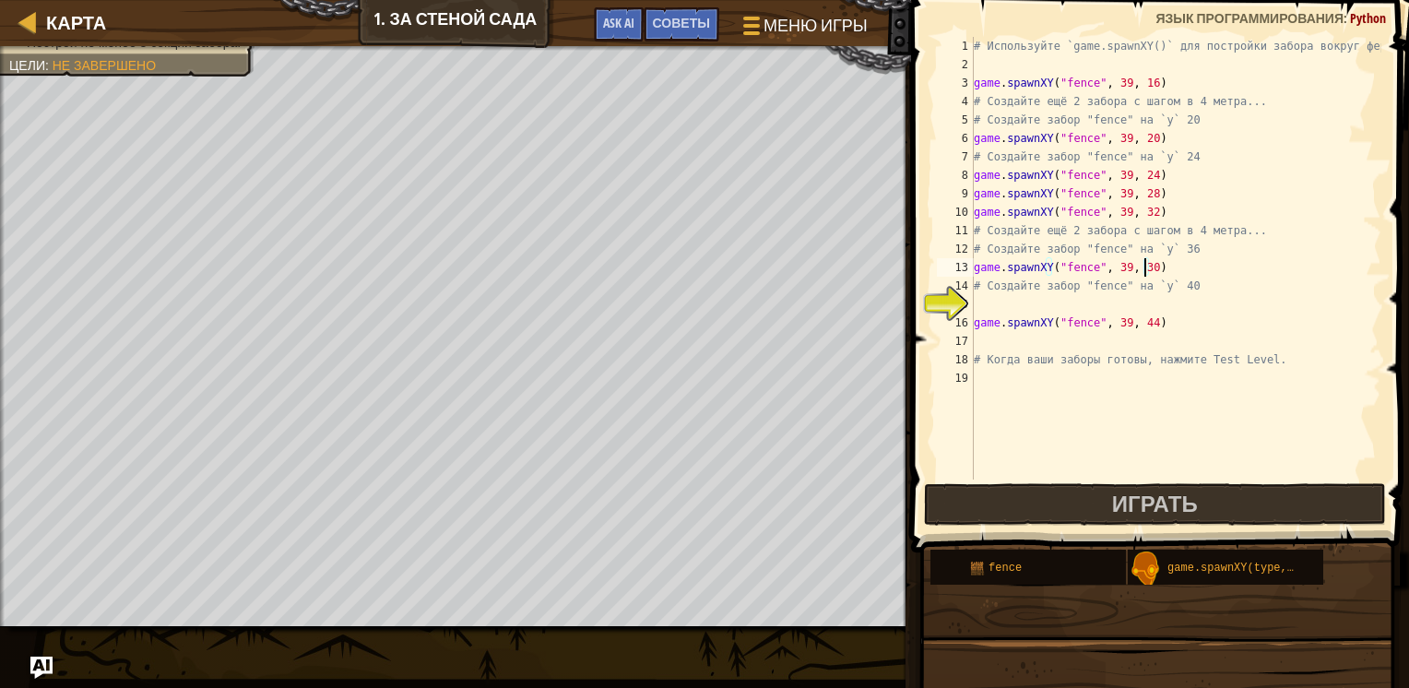
type textarea "game.spawnXY("fence", 39, 36)"
click at [978, 301] on div "# Используйте `game.spawnXY()` для постройки забора вокруг фермы! game . spawnX…" at bounding box center [1175, 276] width 411 height 479
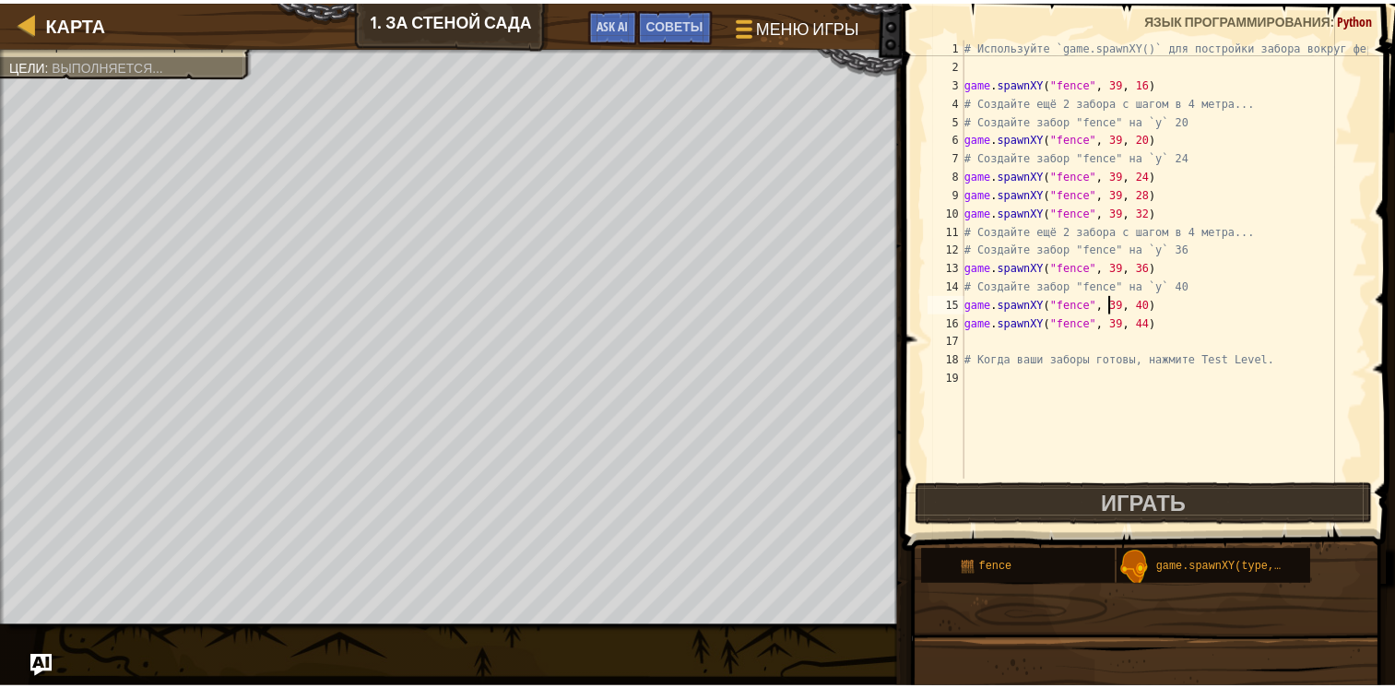
scroll to position [8, 12]
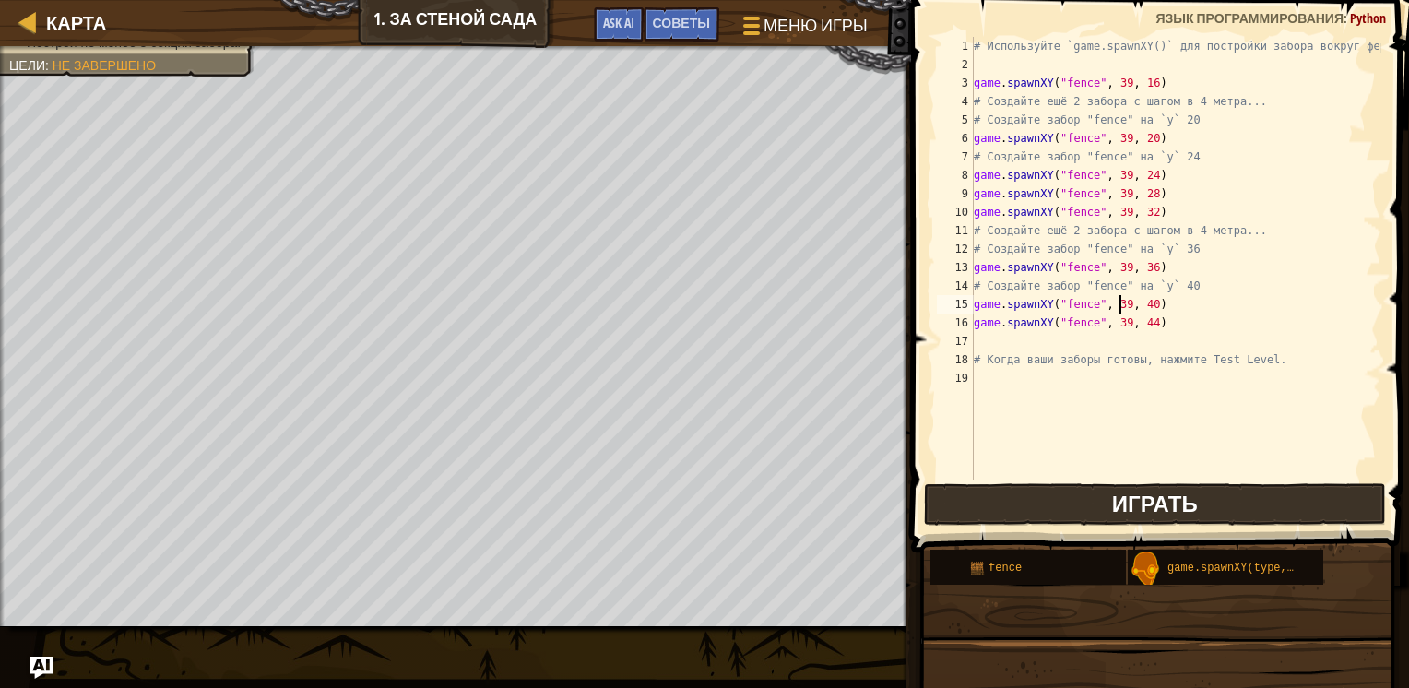
type textarea "game.spawnXY("fence", 39, 40)"
click at [1194, 495] on span "Играть" at bounding box center [1155, 504] width 86 height 30
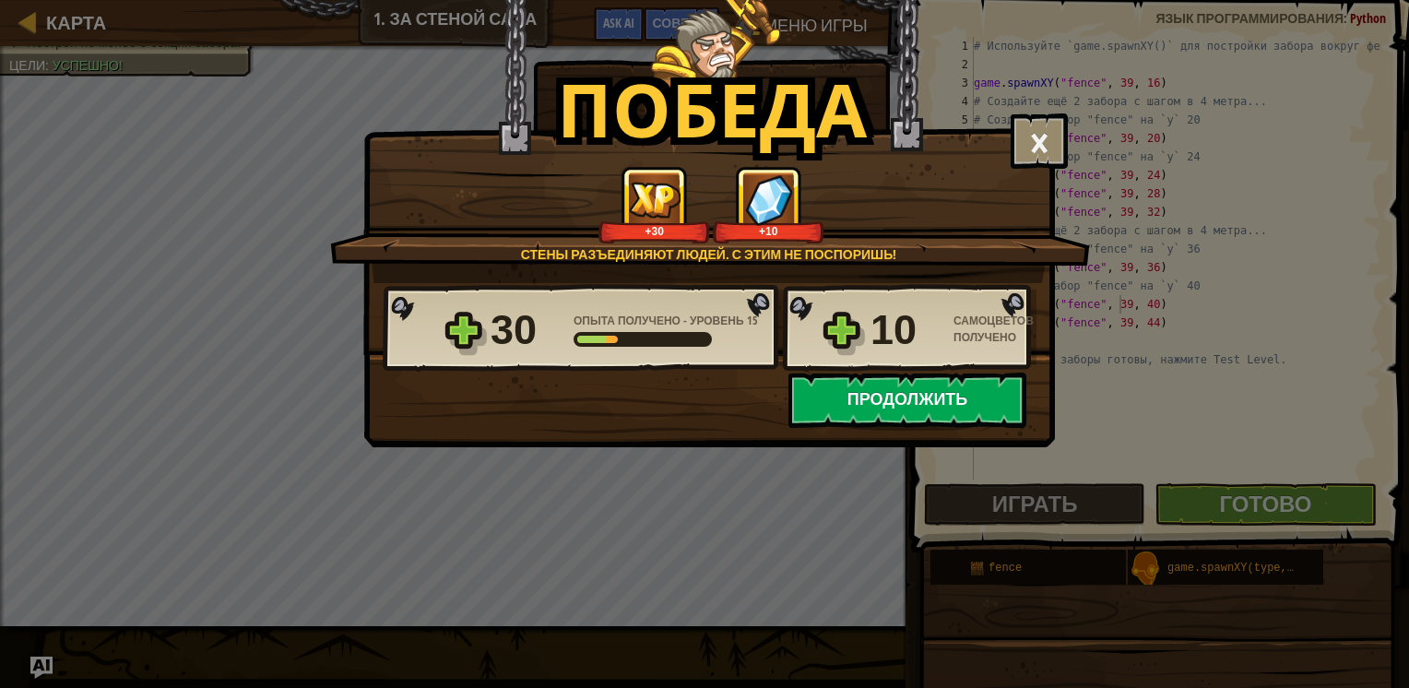
click at [952, 385] on button "Продолжить" at bounding box center [907, 399] width 238 height 55
select select "ru"
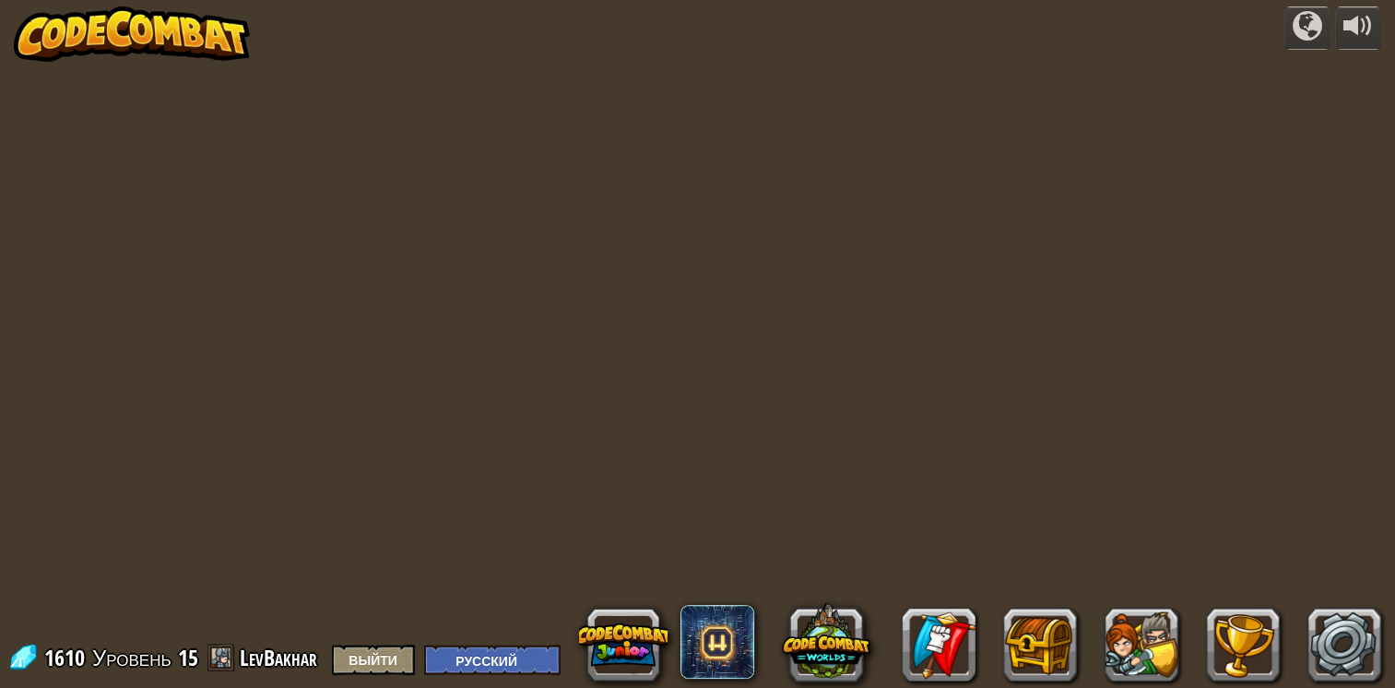
select select "ru"
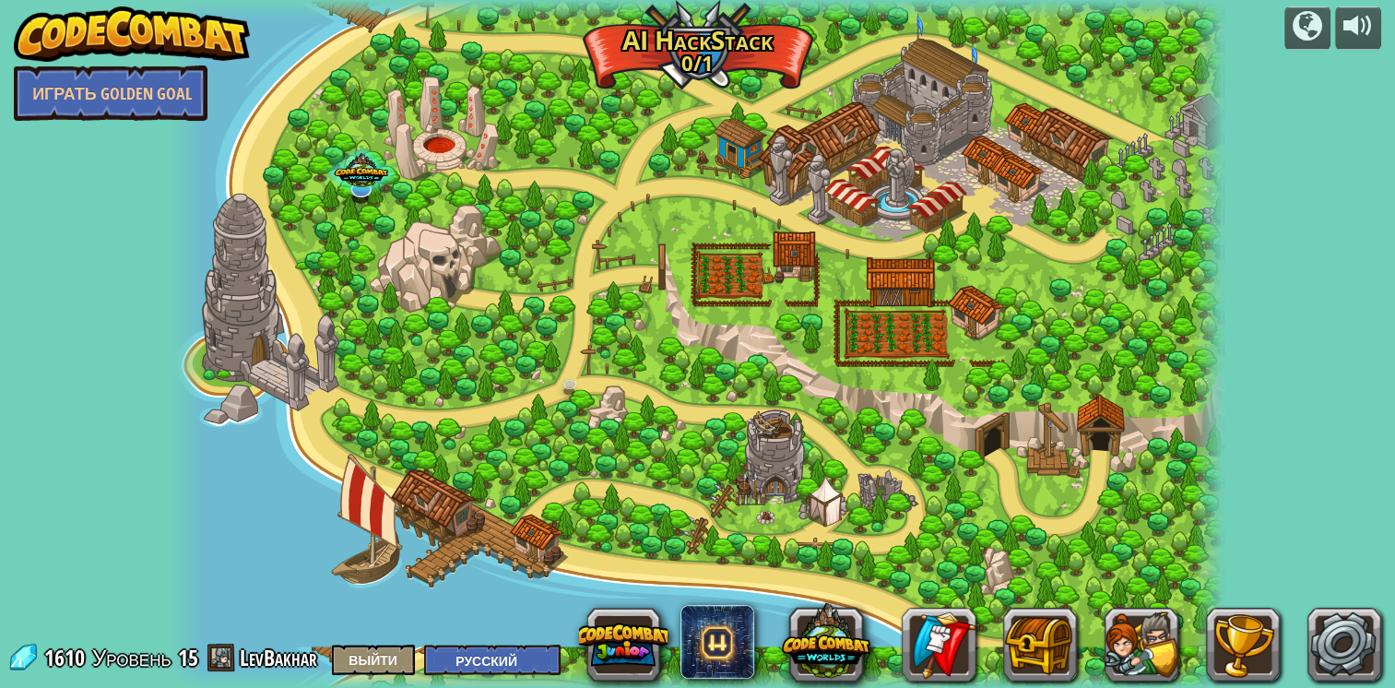
click at [860, 312] on div at bounding box center [697, 344] width 1052 height 688
click at [195, 32] on img at bounding box center [132, 33] width 236 height 55
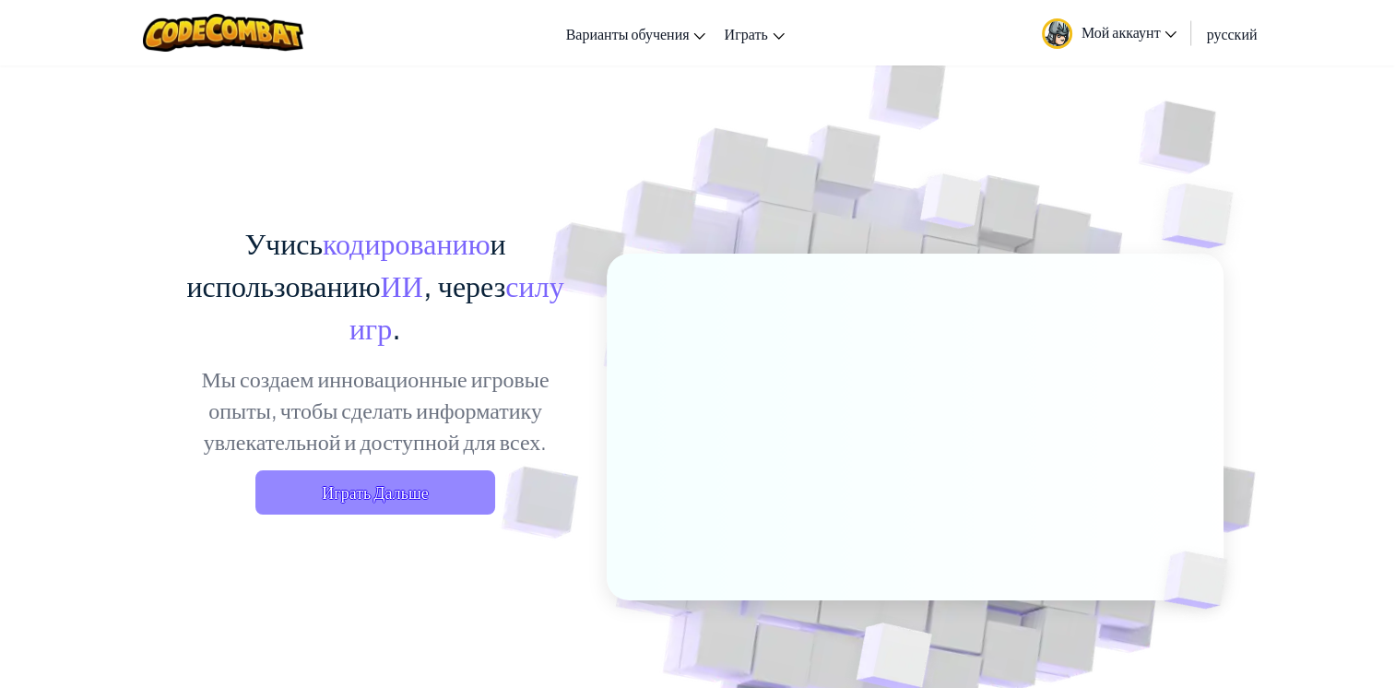
click at [396, 496] on span "Играть Дальше" at bounding box center [375, 492] width 240 height 44
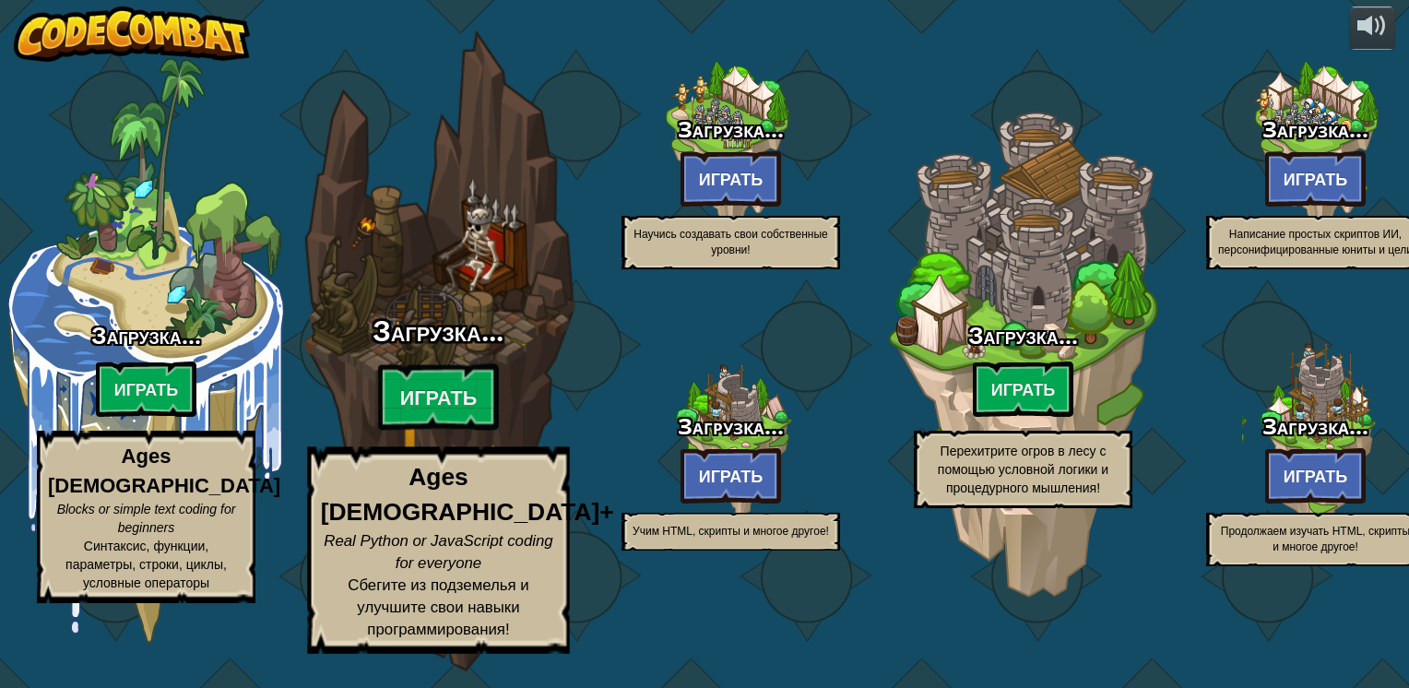
select select "ru"
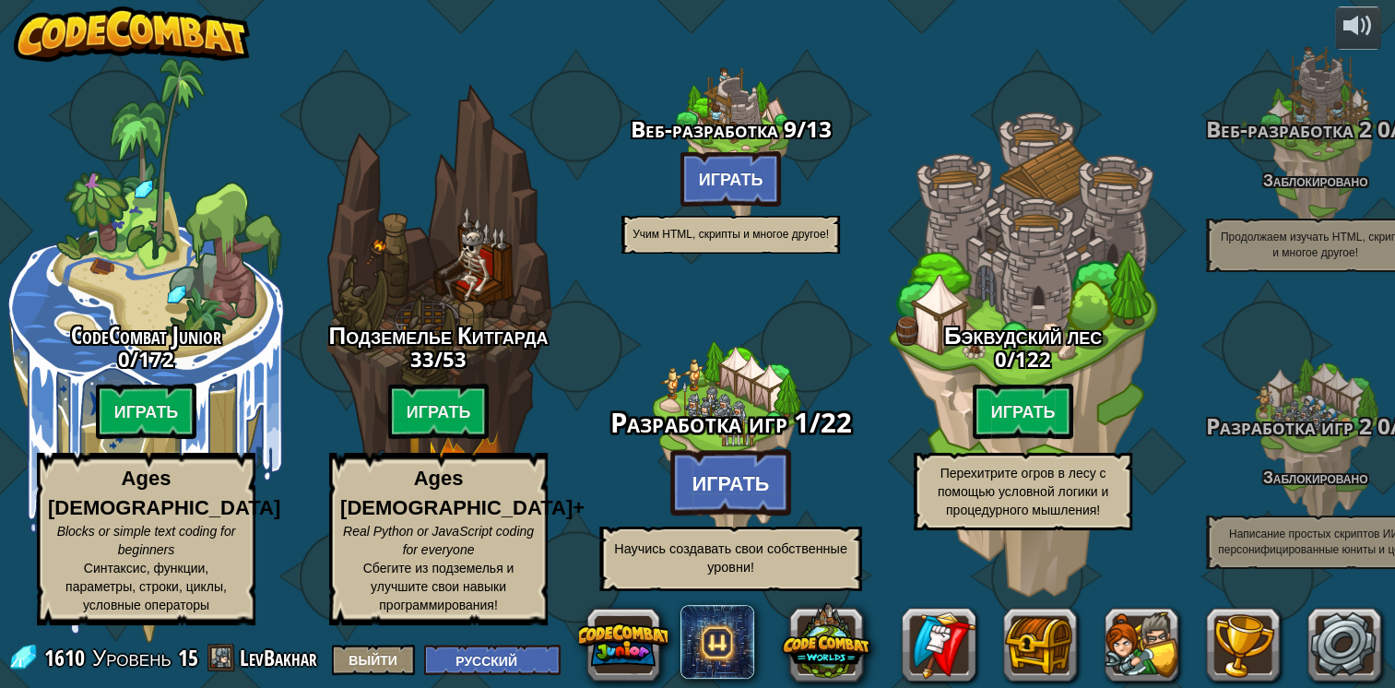
click at [744, 512] on btn "Играть" at bounding box center [731, 482] width 122 height 66
select select "ru"
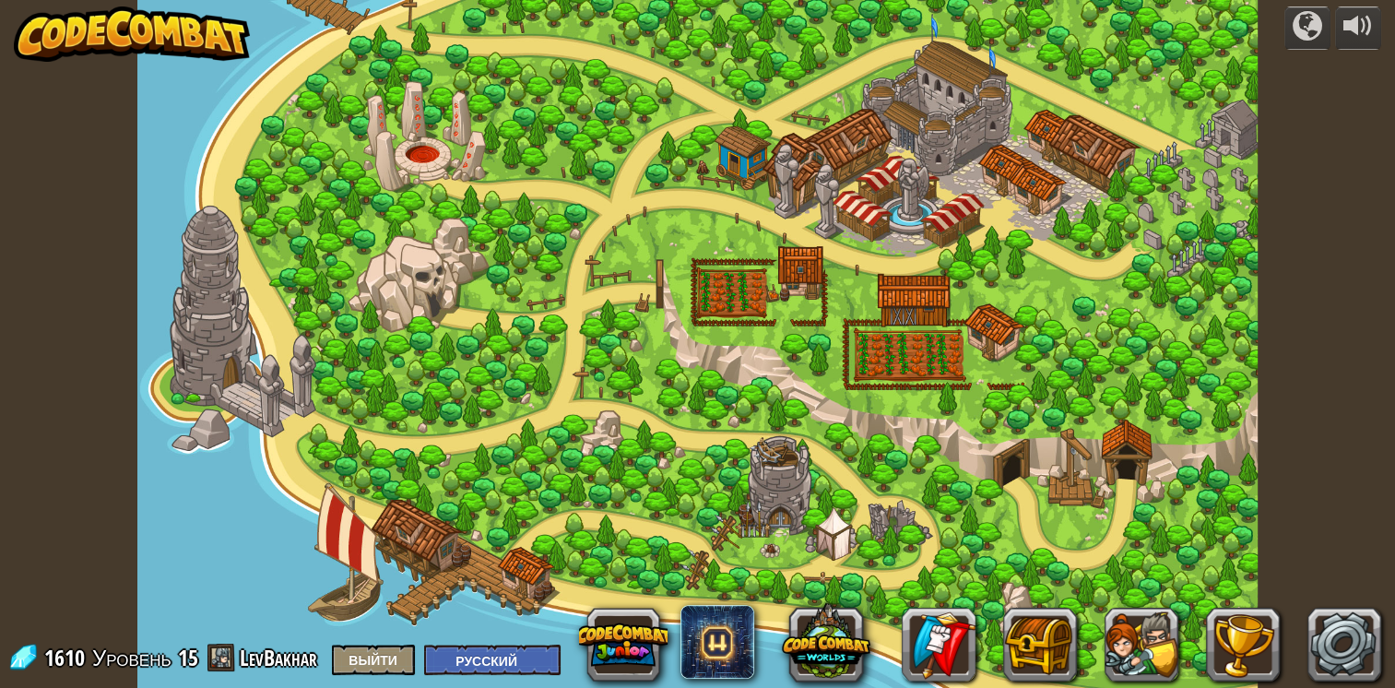
select select "ru"
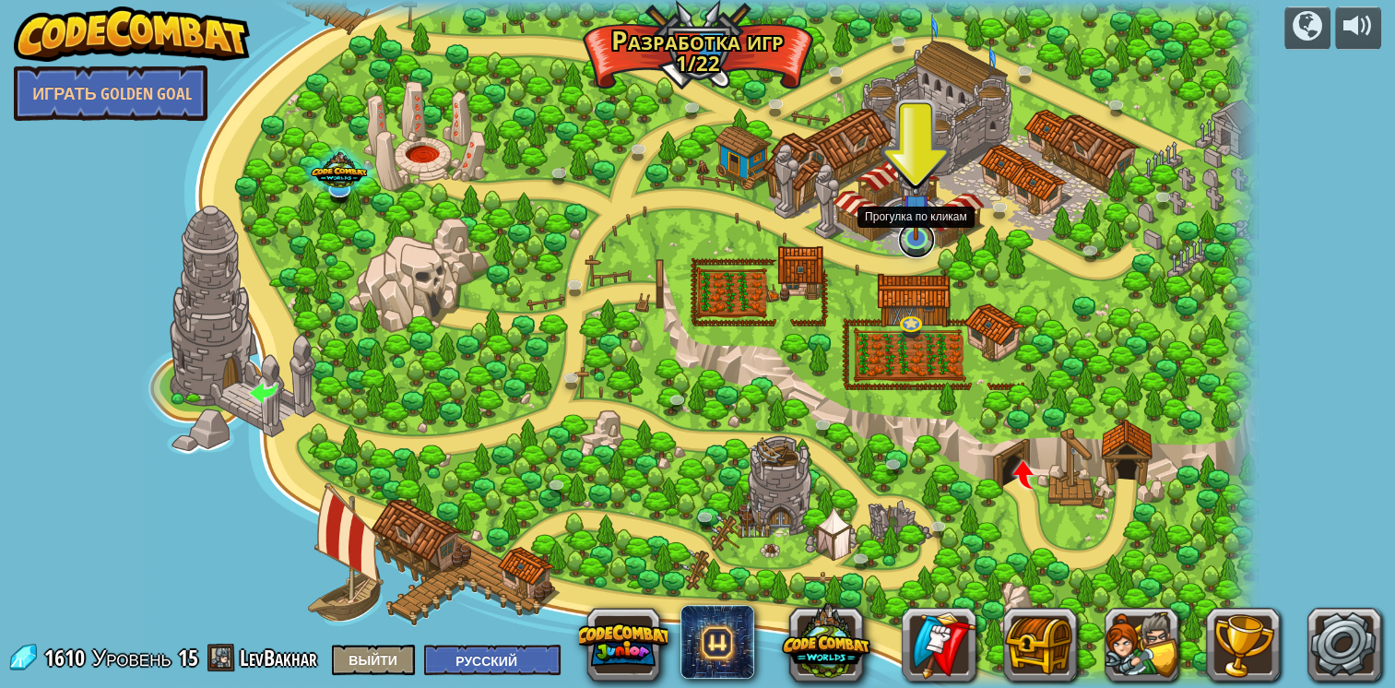
click at [901, 240] on link at bounding box center [916, 239] width 37 height 37
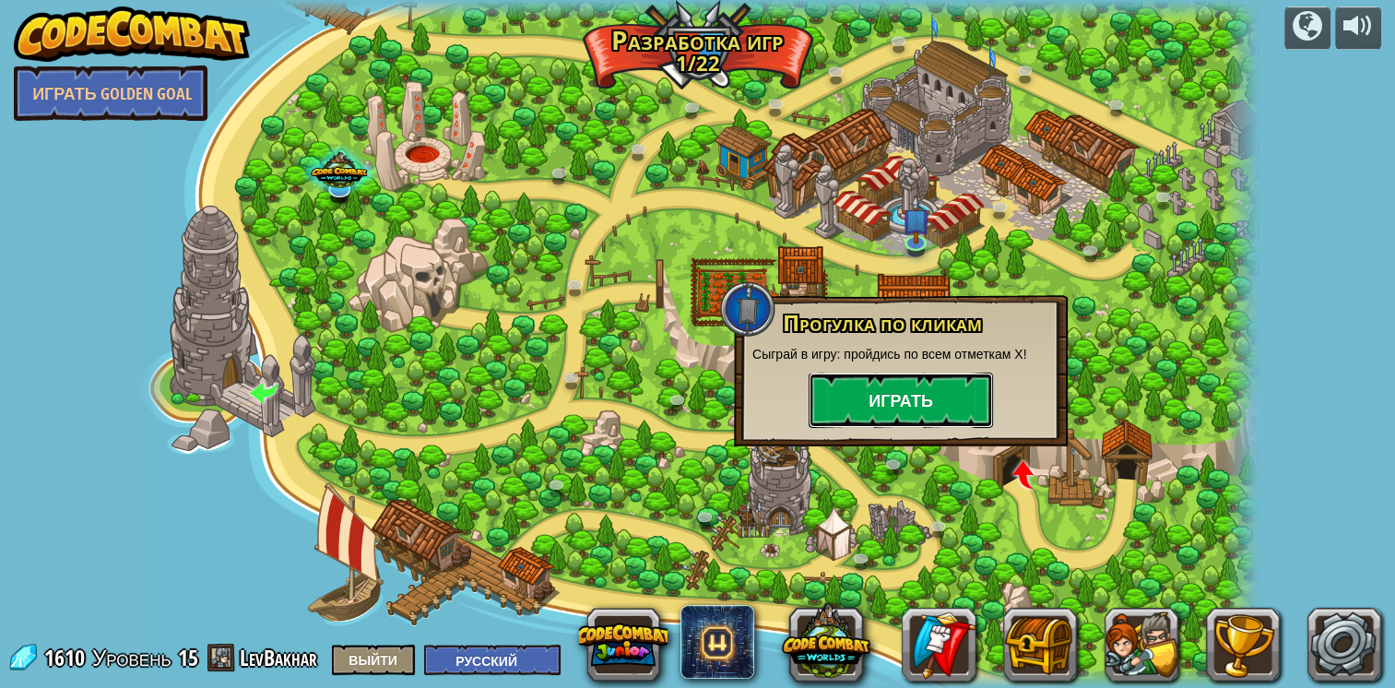
click at [895, 392] on button "Играть" at bounding box center [901, 399] width 184 height 55
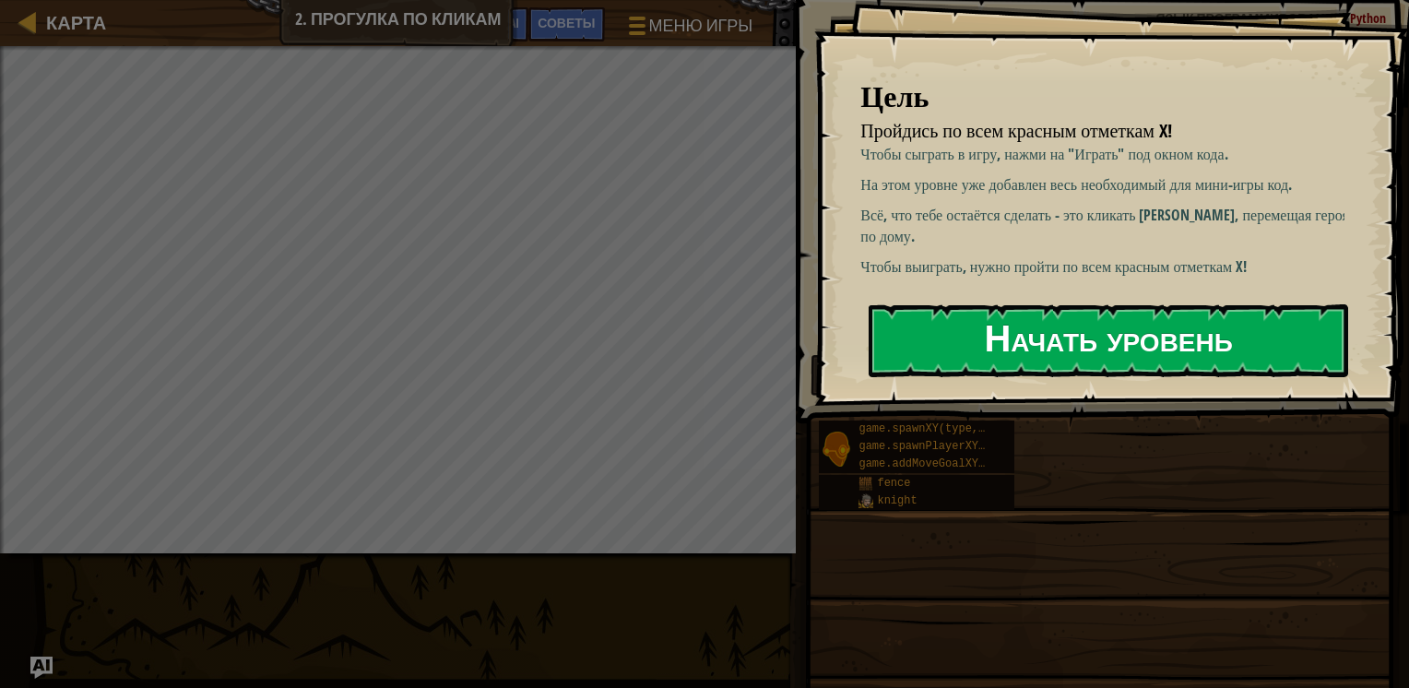
click at [998, 335] on button "Начать уровень" at bounding box center [1107, 340] width 479 height 73
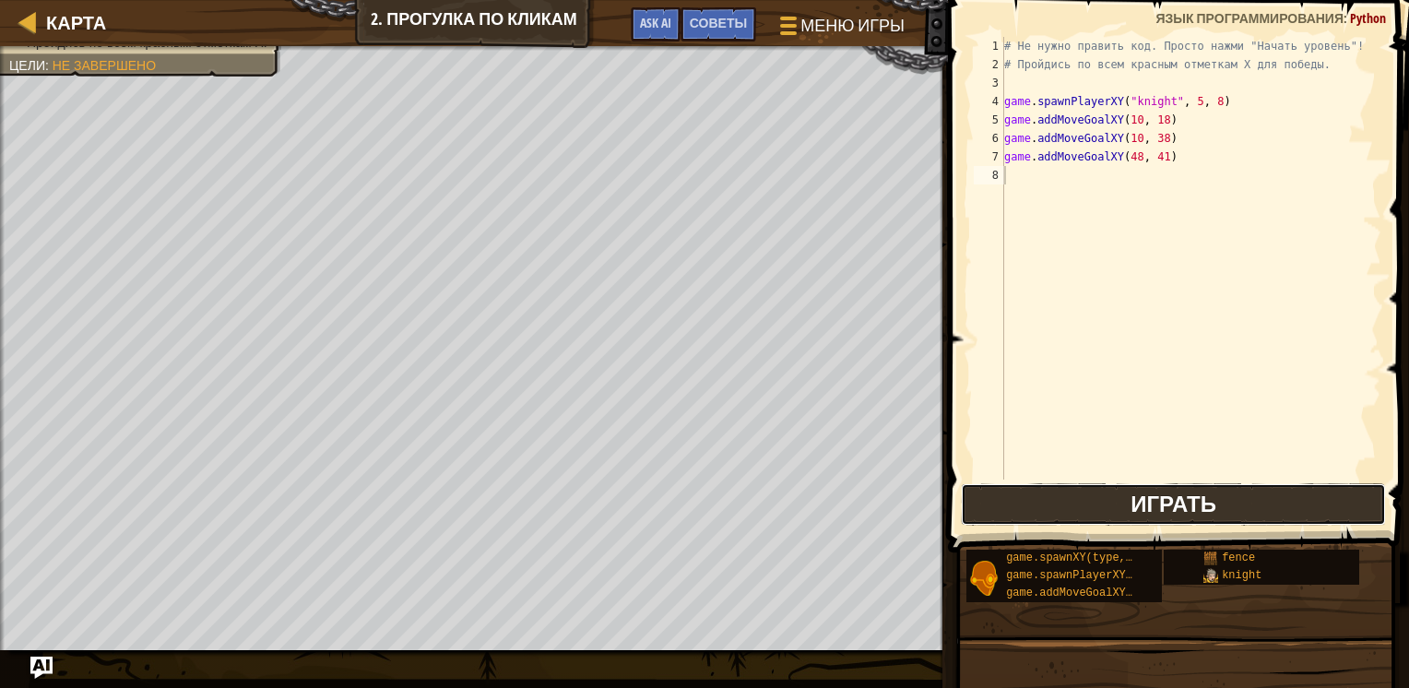
click at [1045, 497] on button "Играть" at bounding box center [1174, 504] width 426 height 42
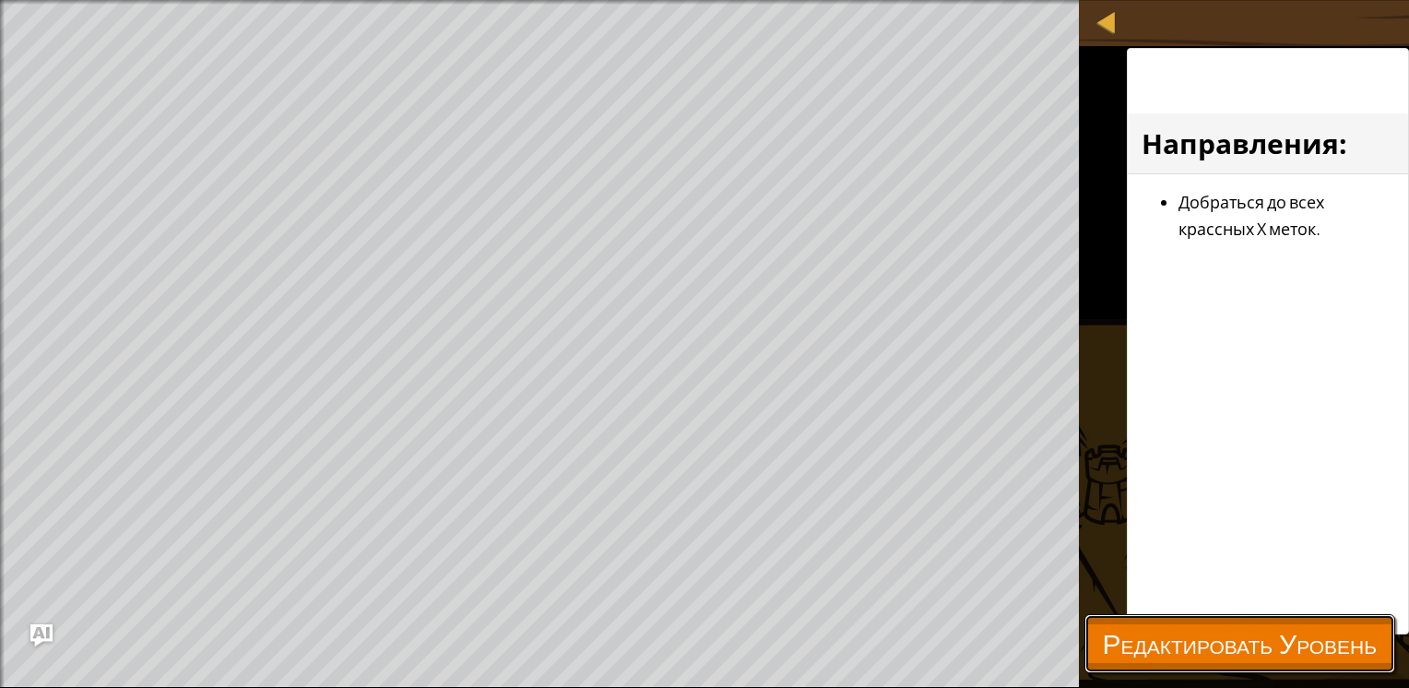
click at [1137, 631] on span "Редактировать Уровень" at bounding box center [1240, 643] width 274 height 38
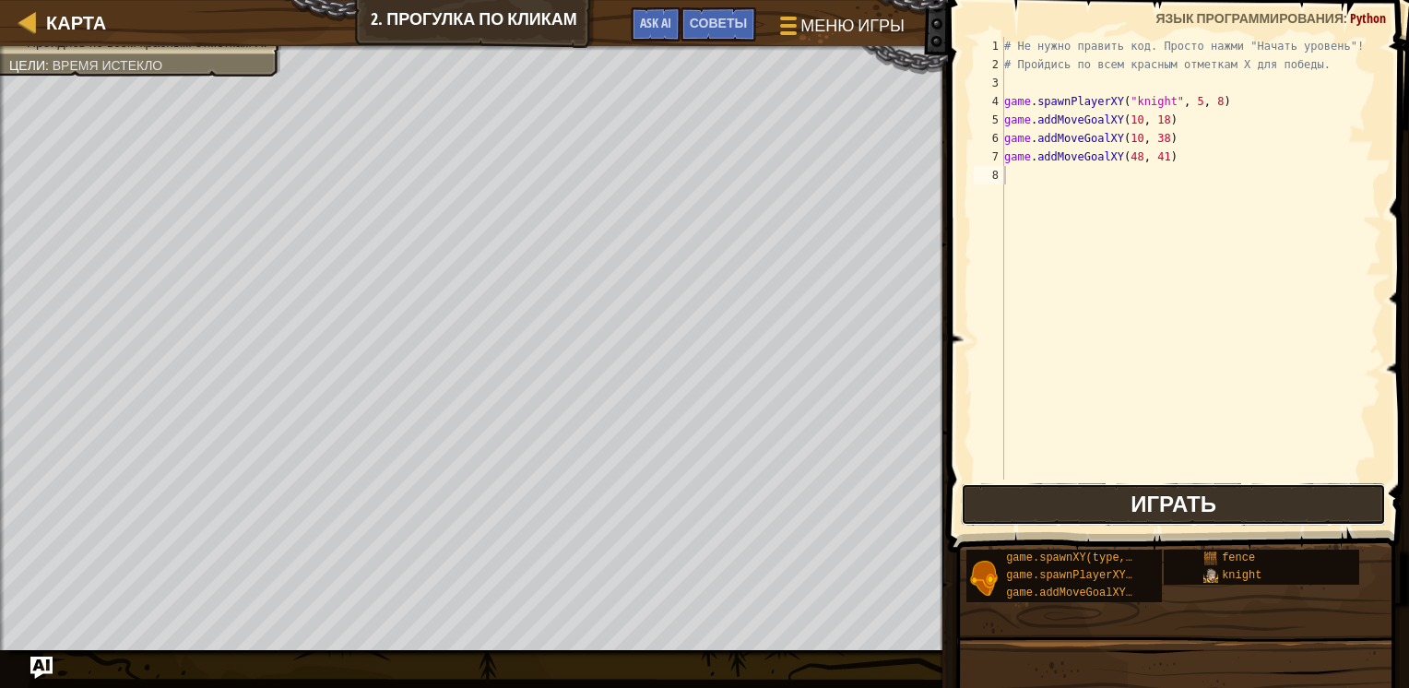
click at [1103, 513] on button "Играть" at bounding box center [1174, 504] width 426 height 42
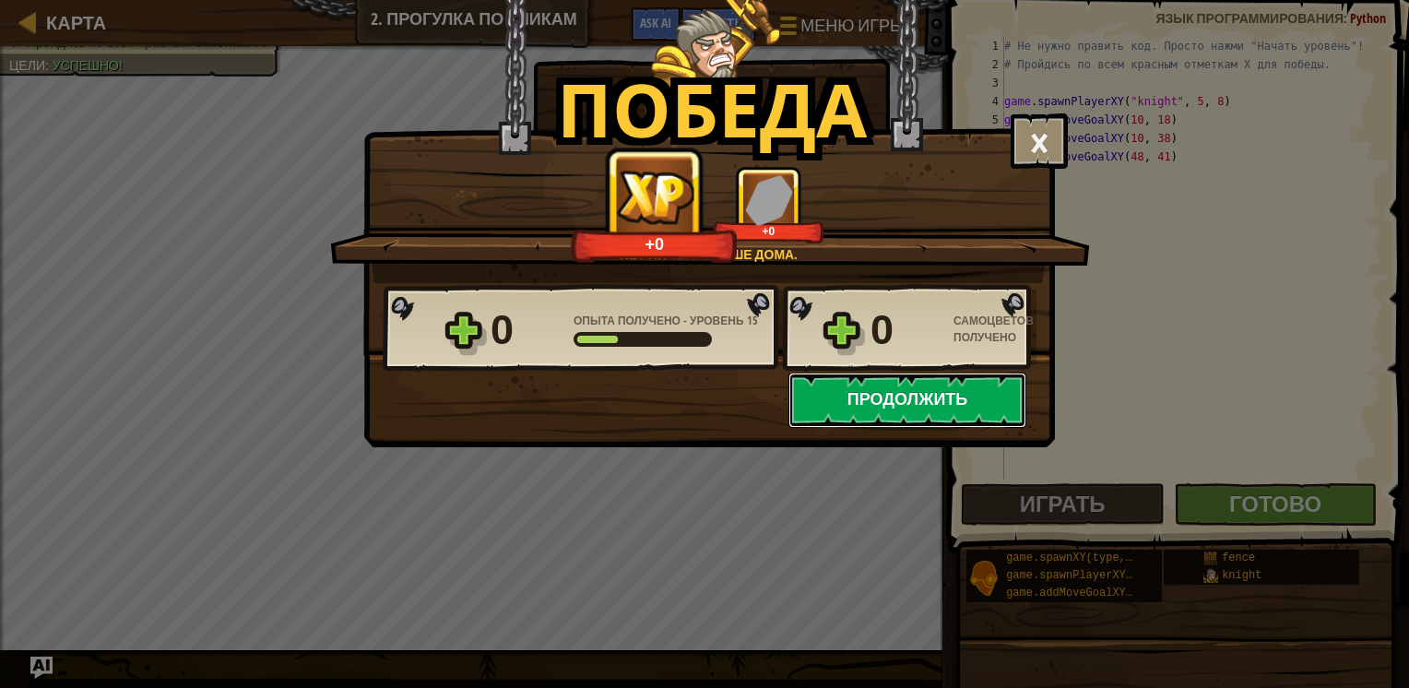
click at [868, 389] on button "Продолжить" at bounding box center [907, 399] width 238 height 55
select select "ru"
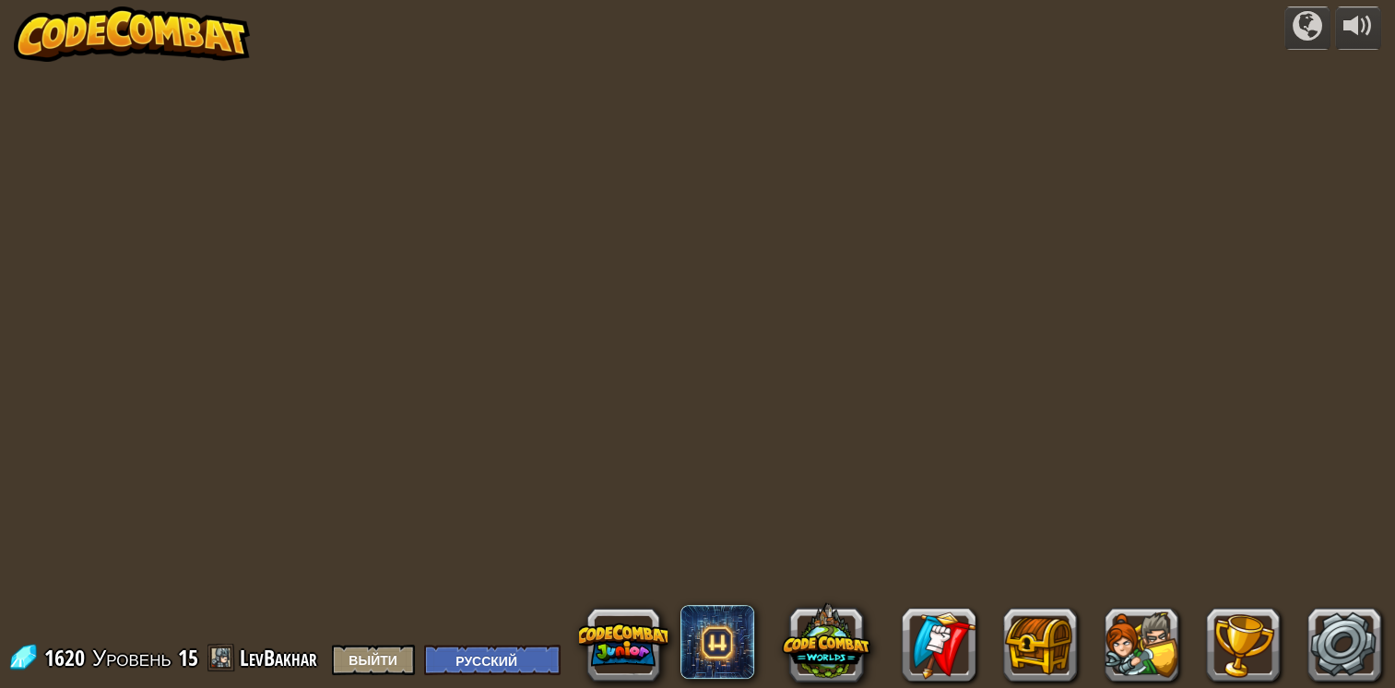
select select "ru"
